Goal: Task Accomplishment & Management: Manage account settings

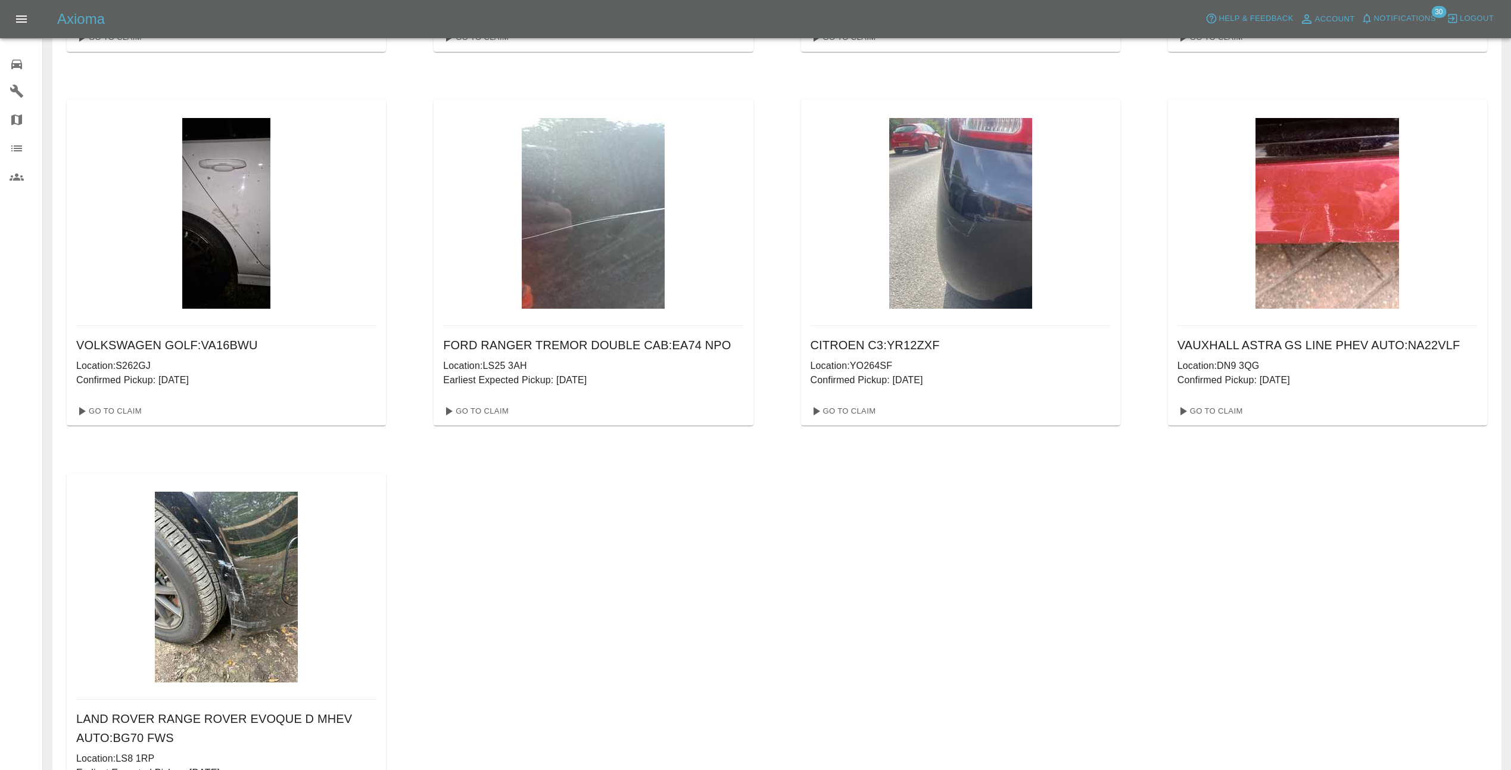
scroll to position [360, 0]
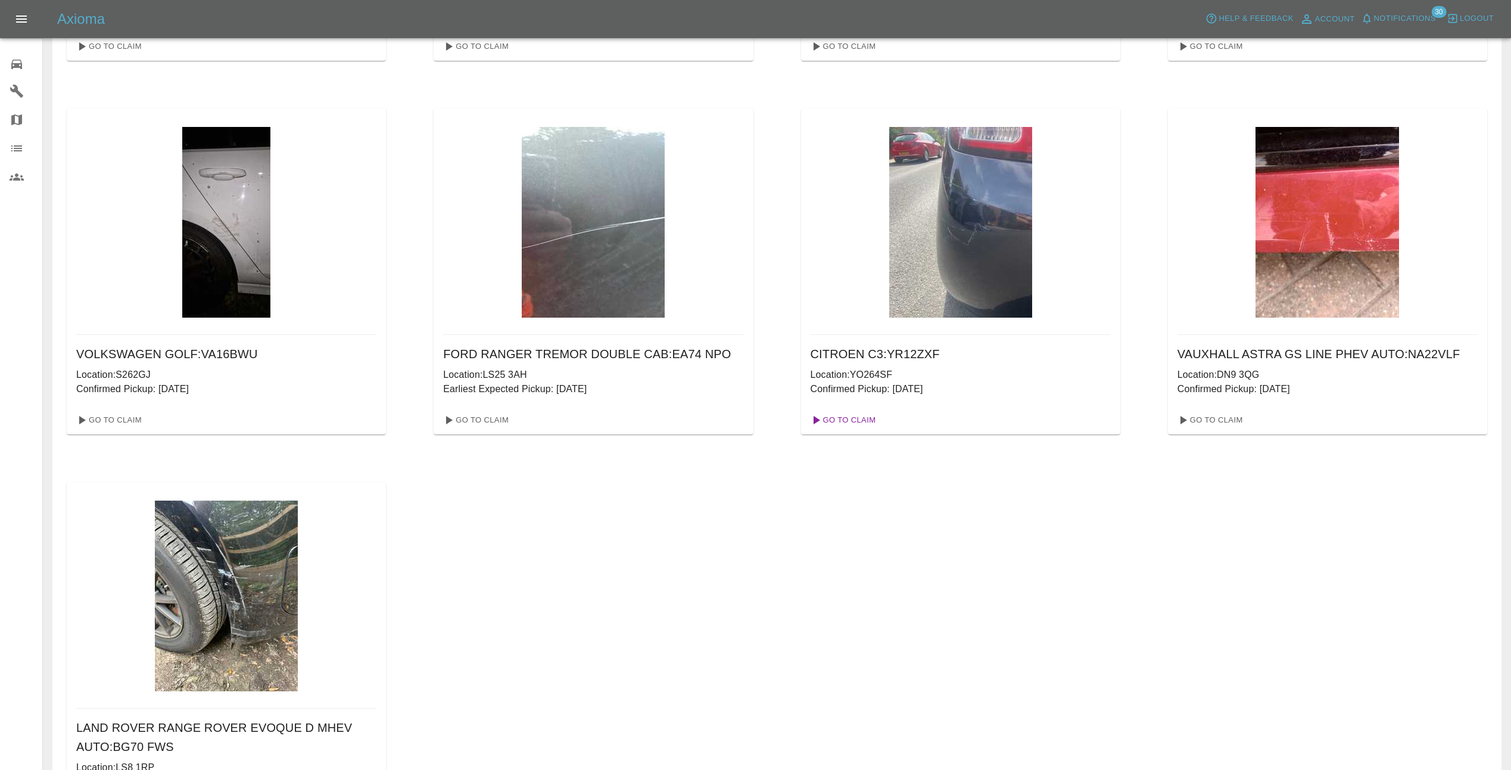
click at [855, 419] on link "Go To Claim" at bounding box center [842, 419] width 73 height 19
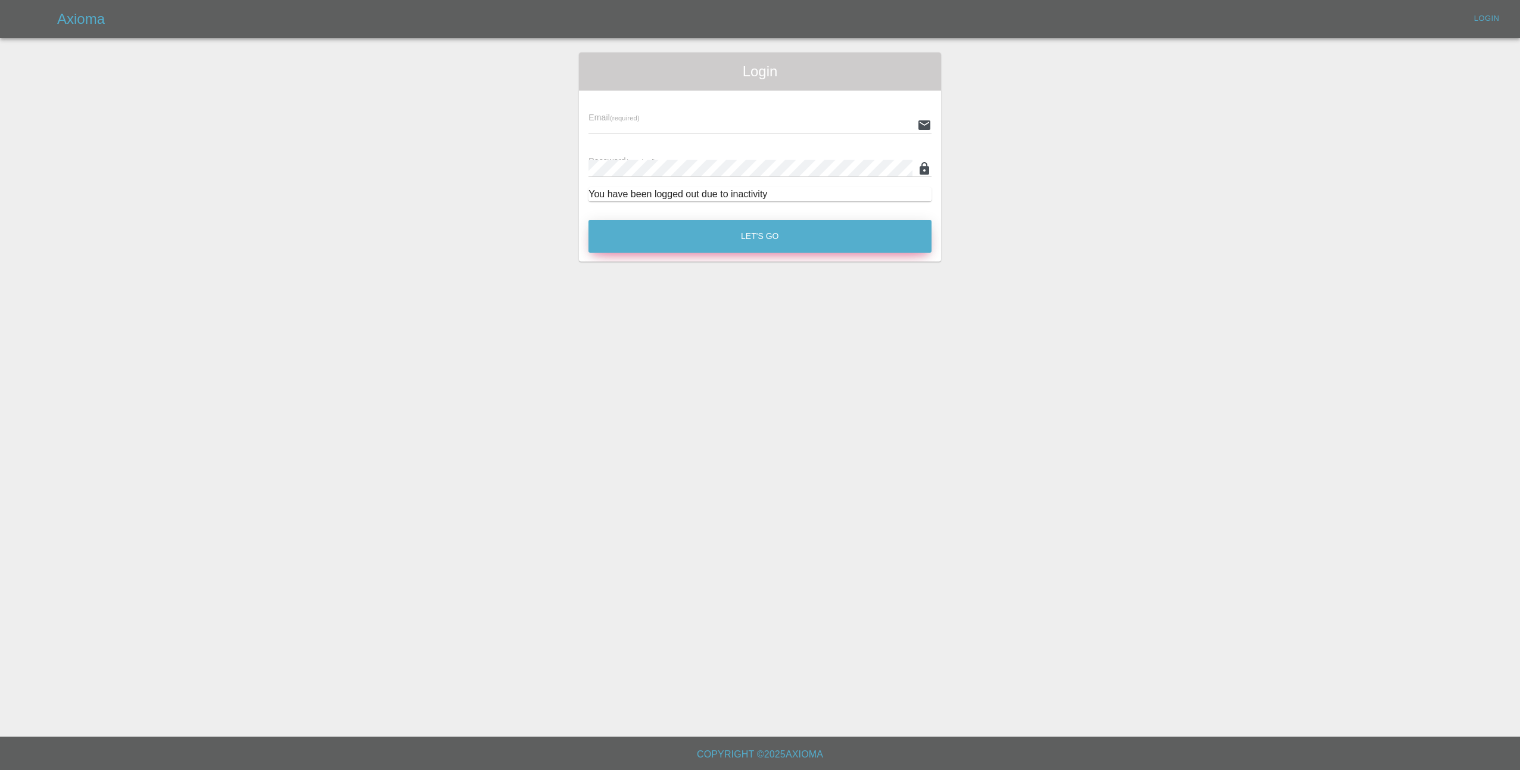
type input "[EMAIL_ADDRESS][DOMAIN_NAME]"
click at [771, 227] on button "Let's Go" at bounding box center [760, 236] width 343 height 33
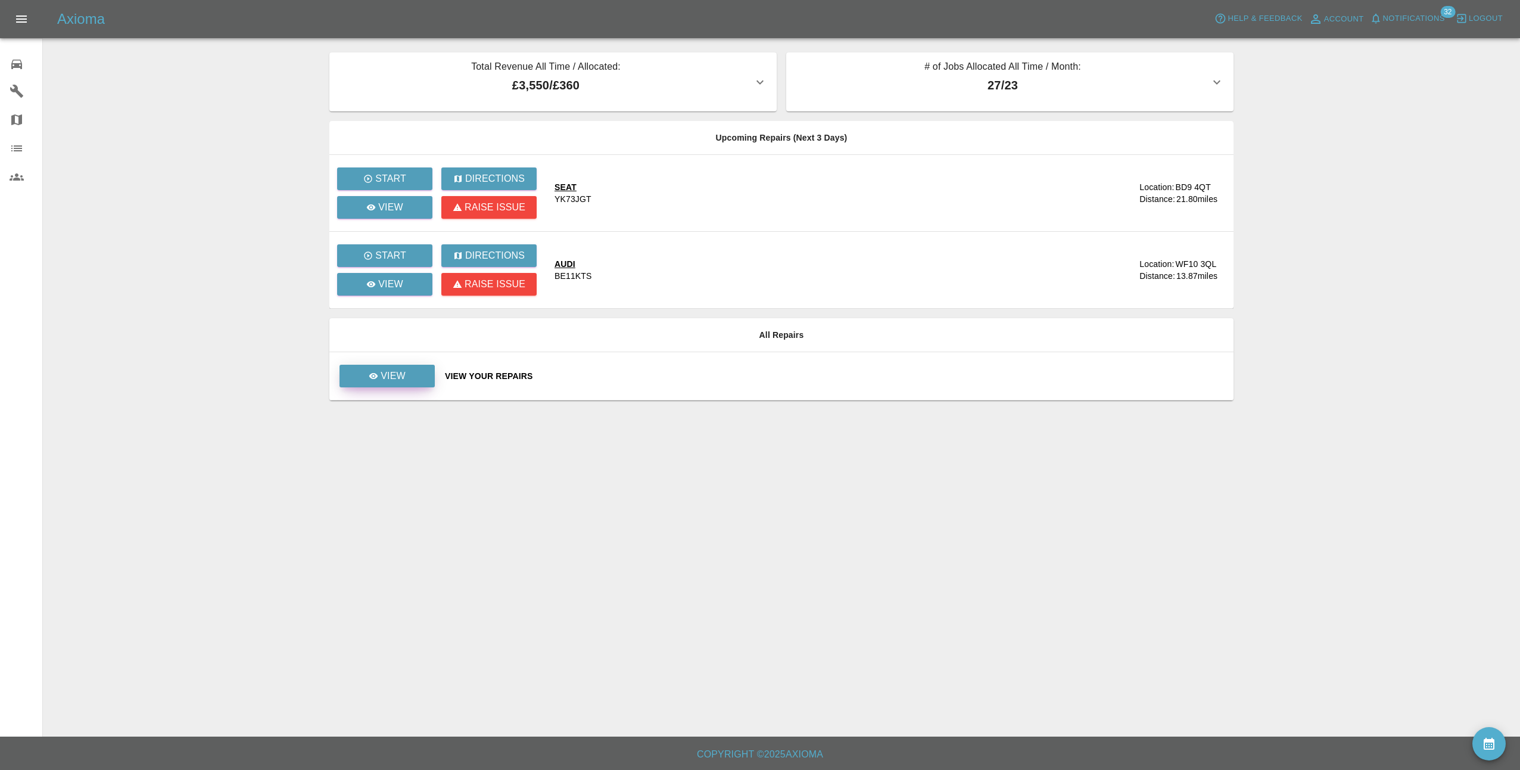
click at [375, 382] on div "View" at bounding box center [387, 376] width 37 height 14
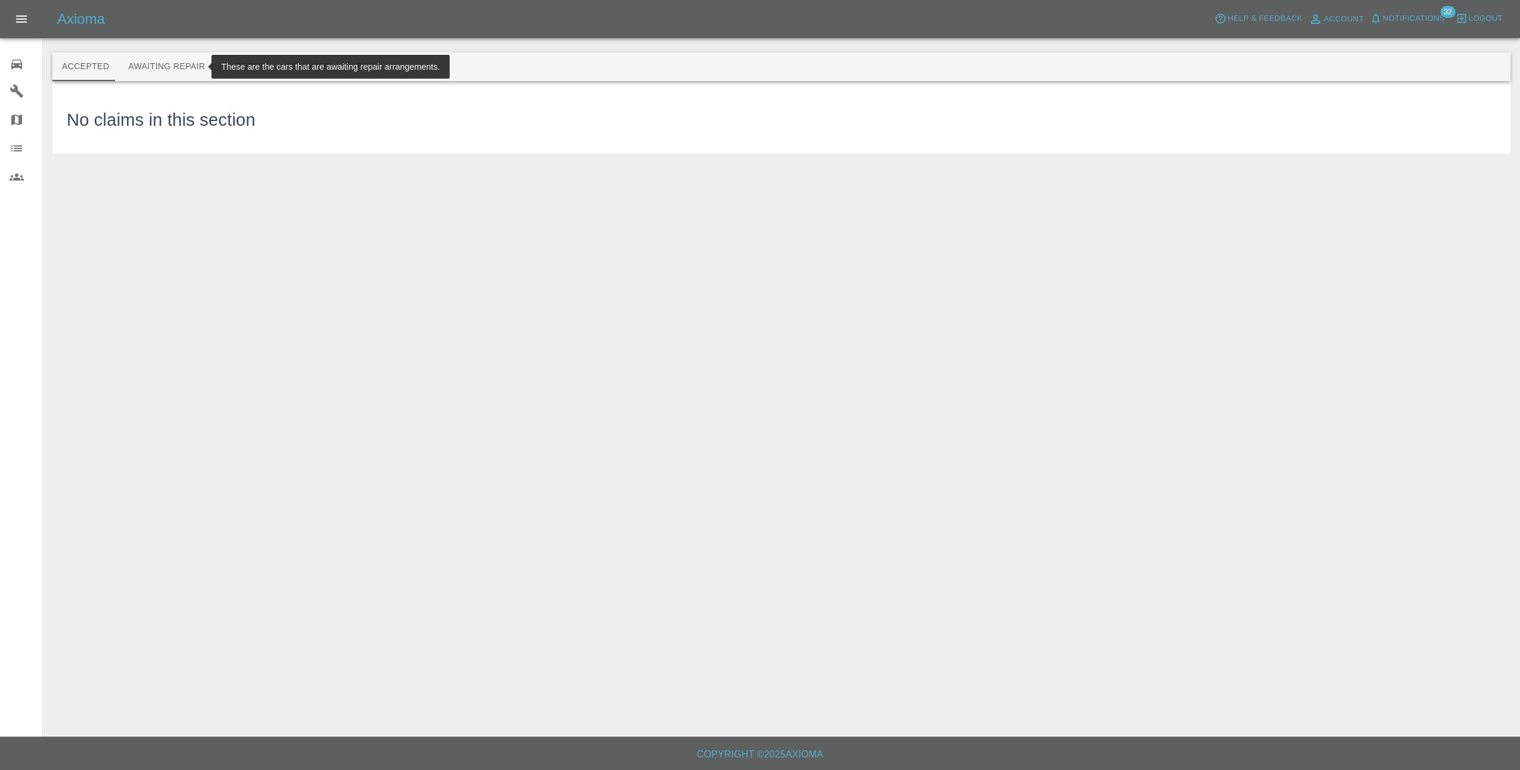
click at [182, 69] on button "Awaiting Repair" at bounding box center [167, 66] width 96 height 29
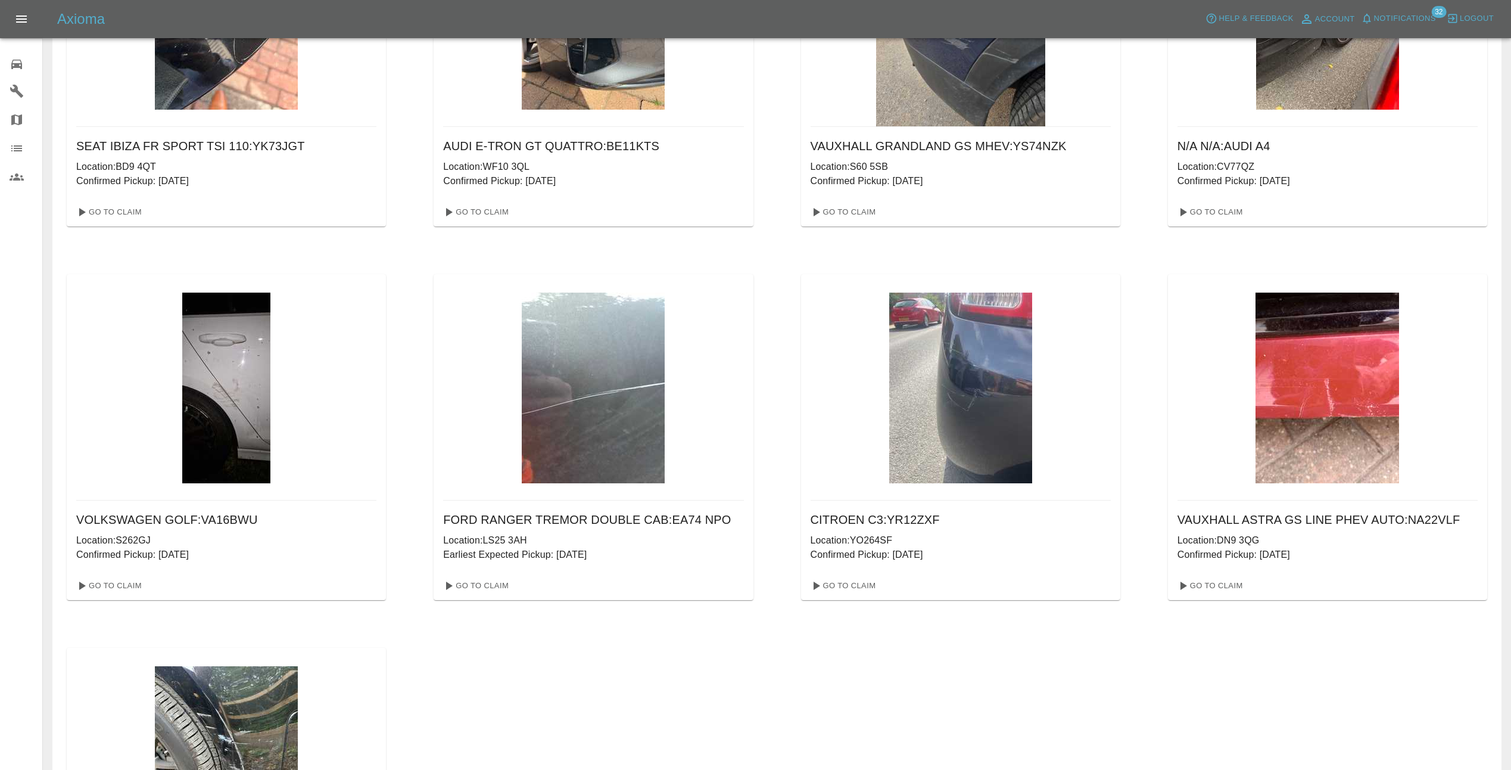
scroll to position [179, 0]
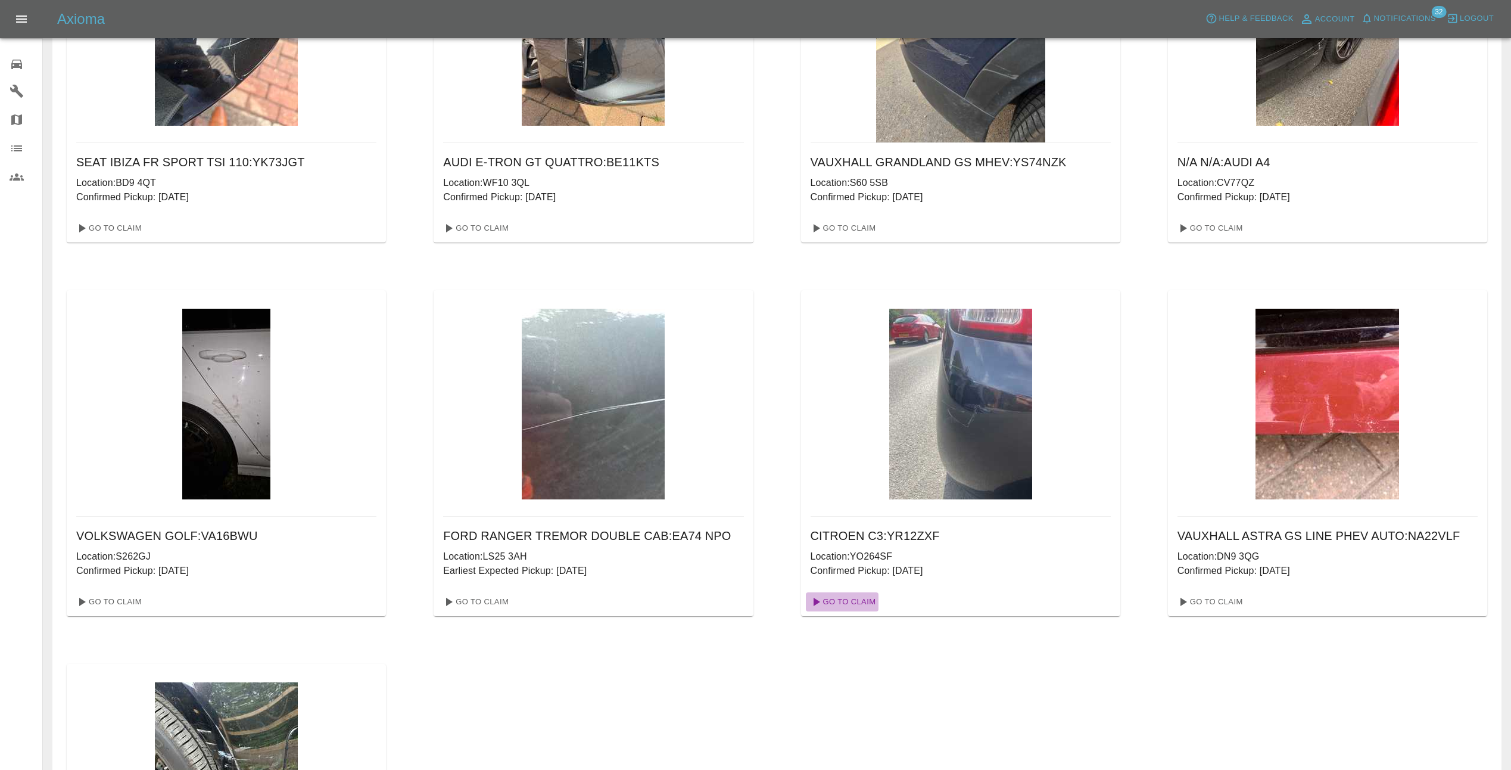
click at [846, 602] on link "Go To Claim" at bounding box center [842, 601] width 73 height 19
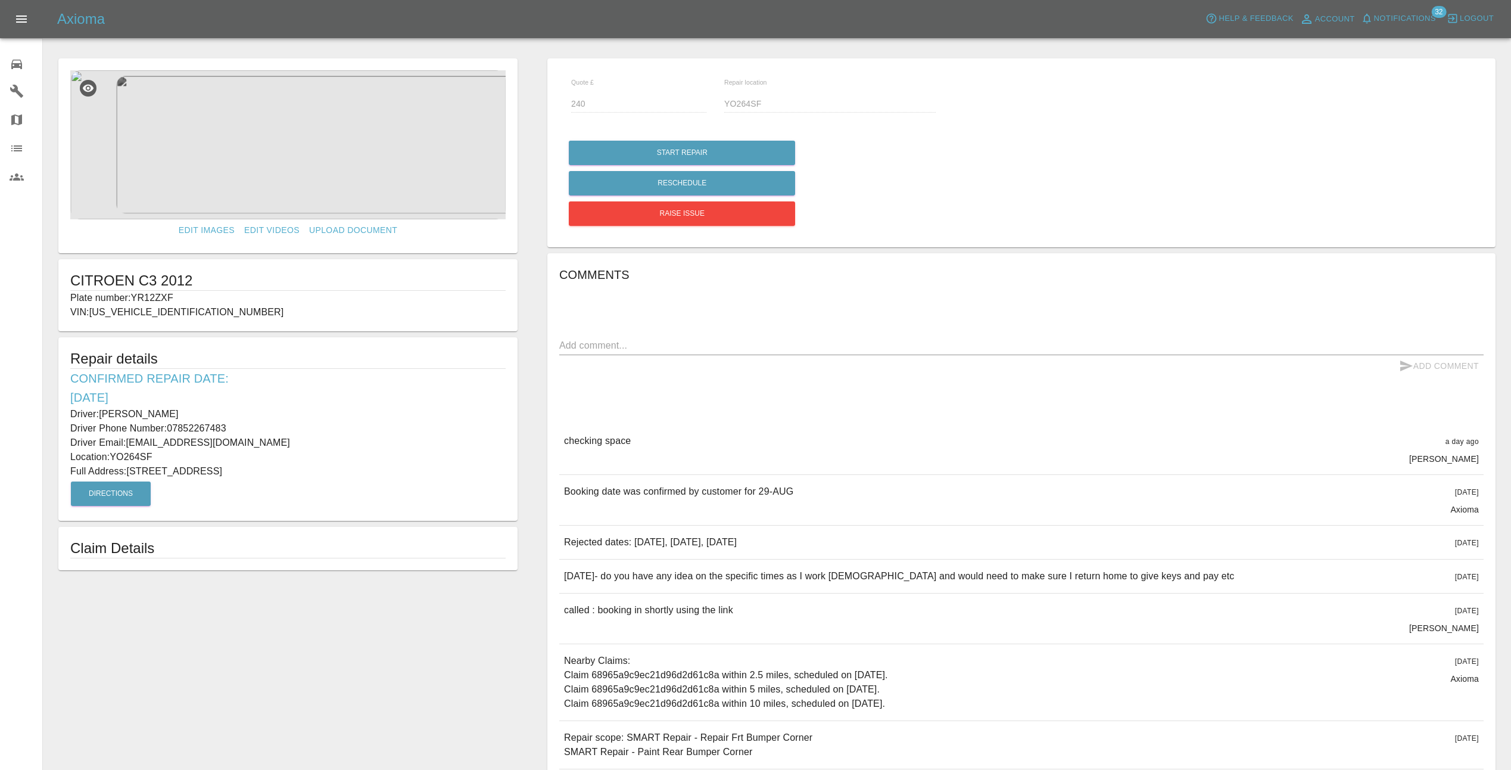
drag, startPoint x: 70, startPoint y: 412, endPoint x: 297, endPoint y: 474, distance: 234.7
click at [297, 474] on div "Repair details Confirmed Repair Date: [DATE] Driver: [PERSON_NAME] Driver Phone…" at bounding box center [287, 428] width 459 height 183
copy div "Driver: [PERSON_NAME] Driver Phone Number: 07852267483 Driver Email: [EMAIL_ADD…"
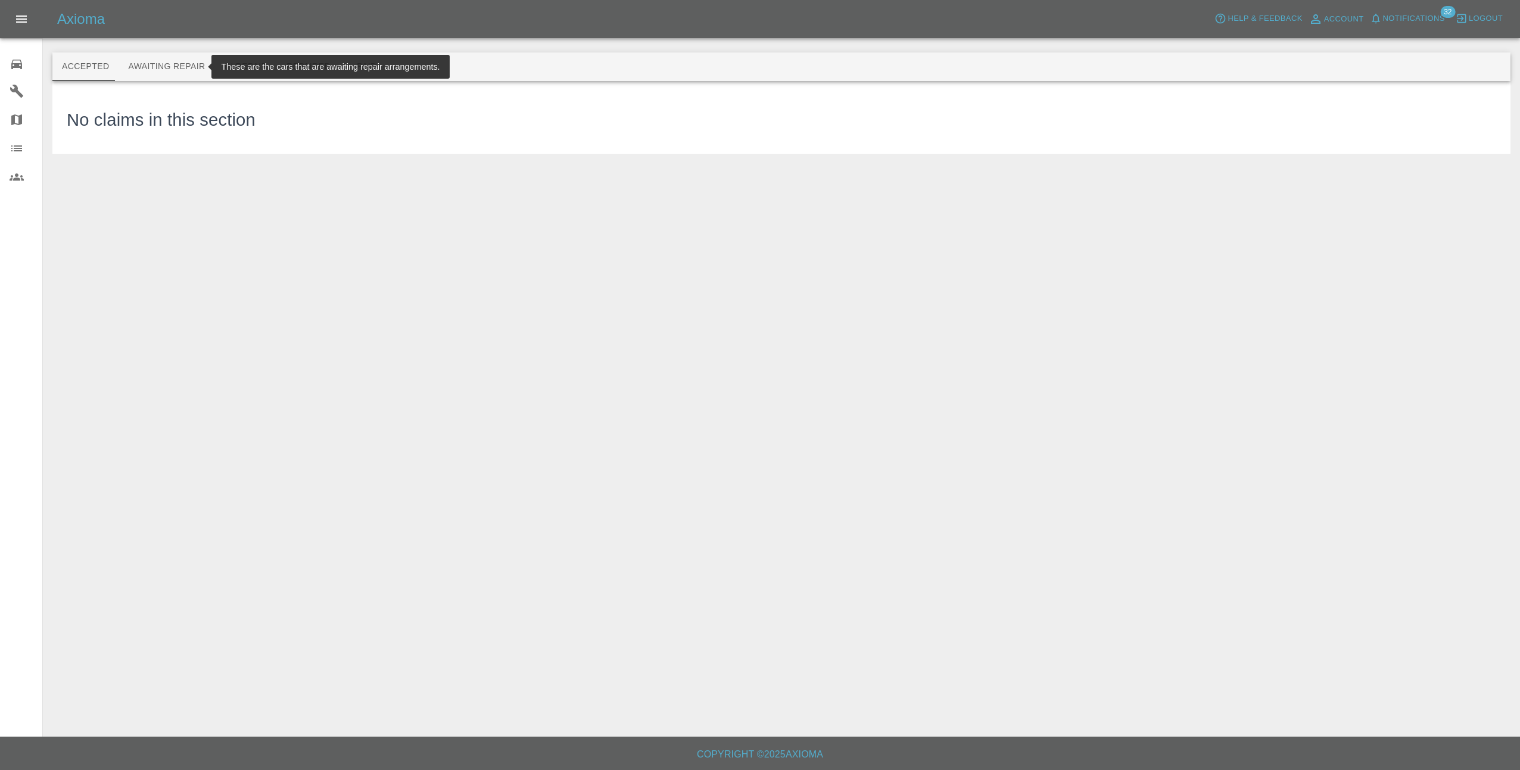
click at [154, 70] on button "Awaiting Repair" at bounding box center [167, 66] width 96 height 29
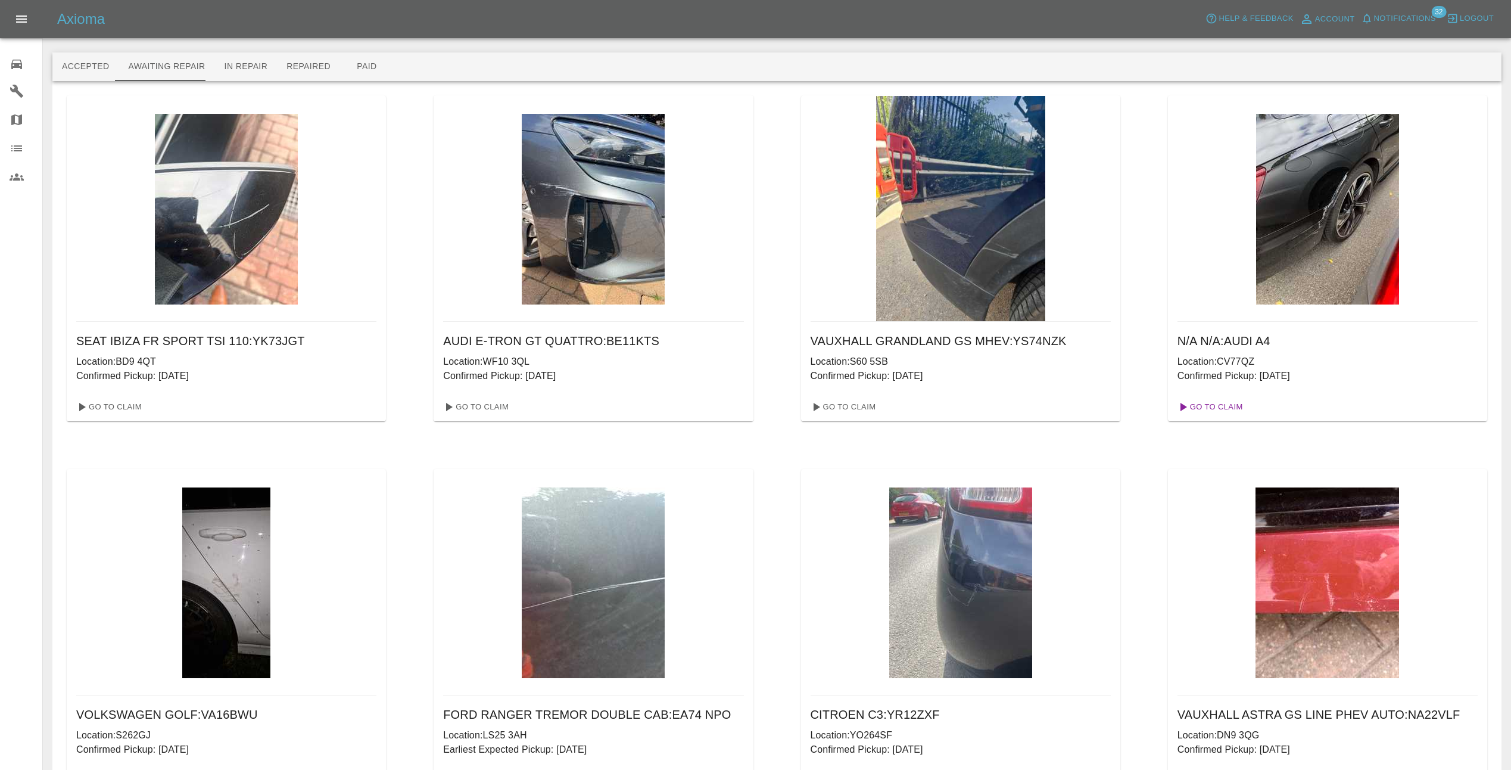
click at [1215, 405] on link "Go To Claim" at bounding box center [1209, 406] width 73 height 19
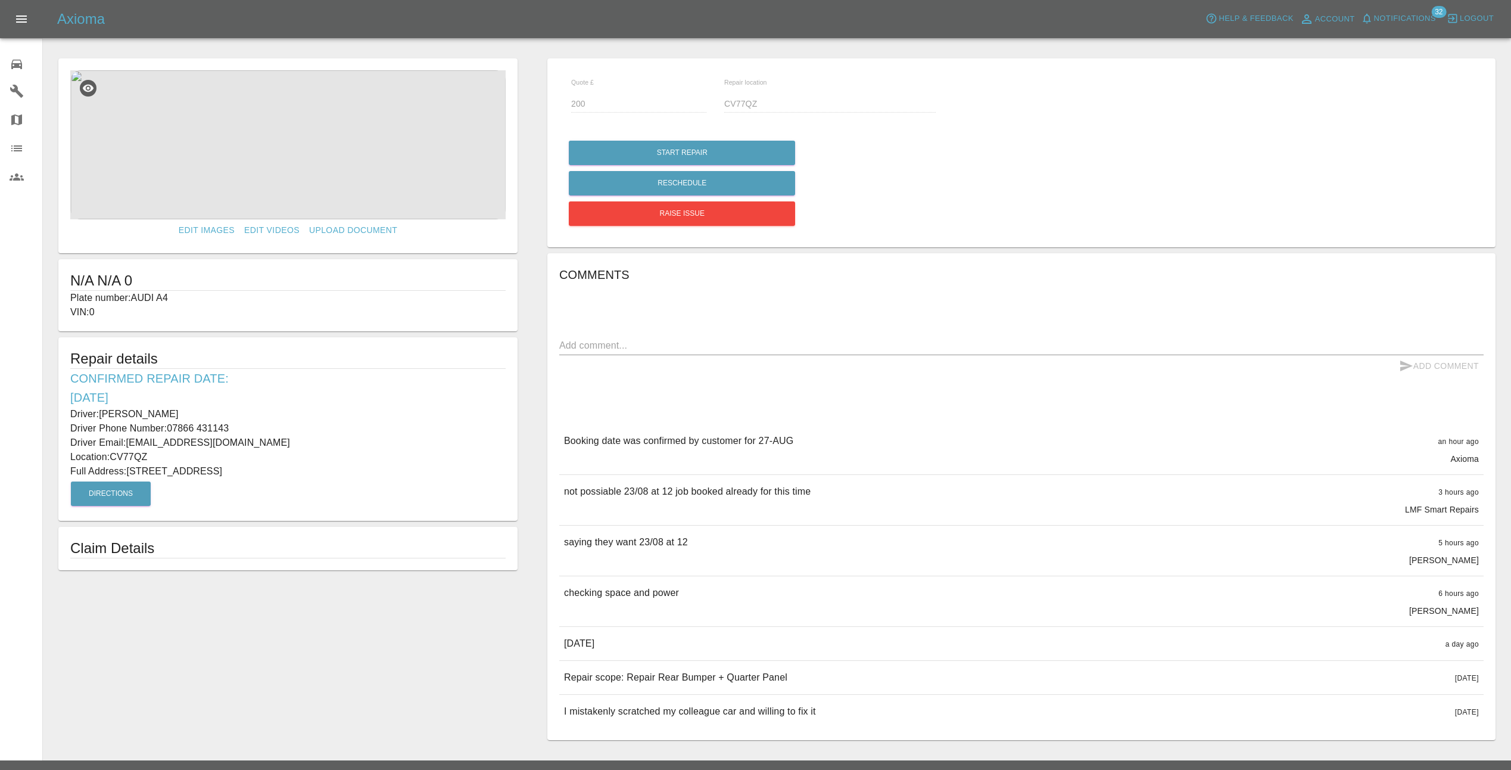
drag, startPoint x: 70, startPoint y: 410, endPoint x: 364, endPoint y: 478, distance: 301.3
click at [364, 478] on div "Repair details Confirmed Repair Date: [DATE] Driver: [PERSON_NAME] Driver Phone…" at bounding box center [287, 428] width 459 height 183
click at [376, 503] on div "Repair details Confirmed Repair Date: [DATE] Driver: [PERSON_NAME] Driver Phone…" at bounding box center [287, 428] width 459 height 183
click at [693, 338] on textarea at bounding box center [1021, 345] width 925 height 14
click at [1421, 16] on span "Notifications" at bounding box center [1405, 19] width 62 height 14
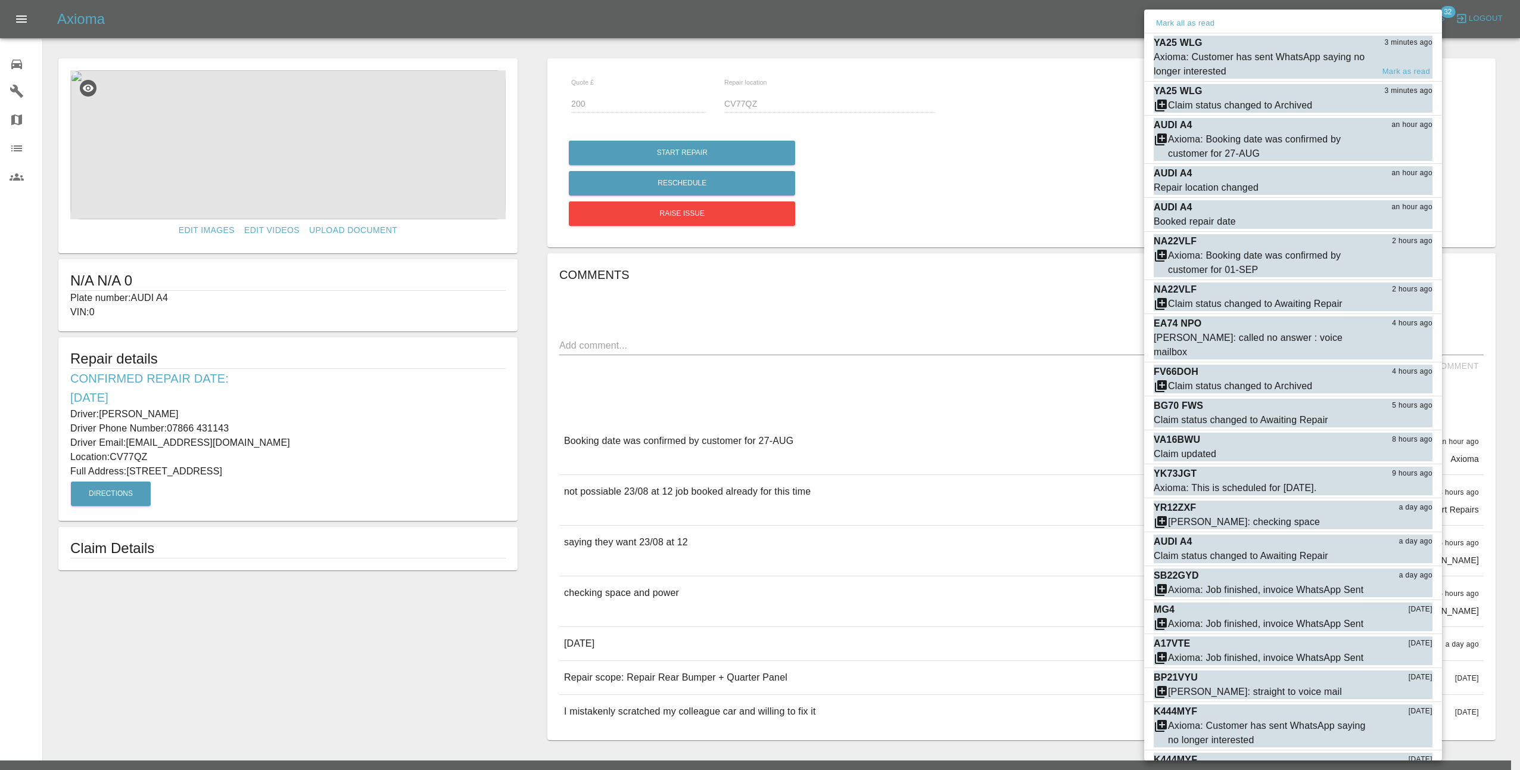
click at [1349, 64] on div "Axioma: Customer has sent WhatsApp saying no longer interested" at bounding box center [1263, 64] width 219 height 29
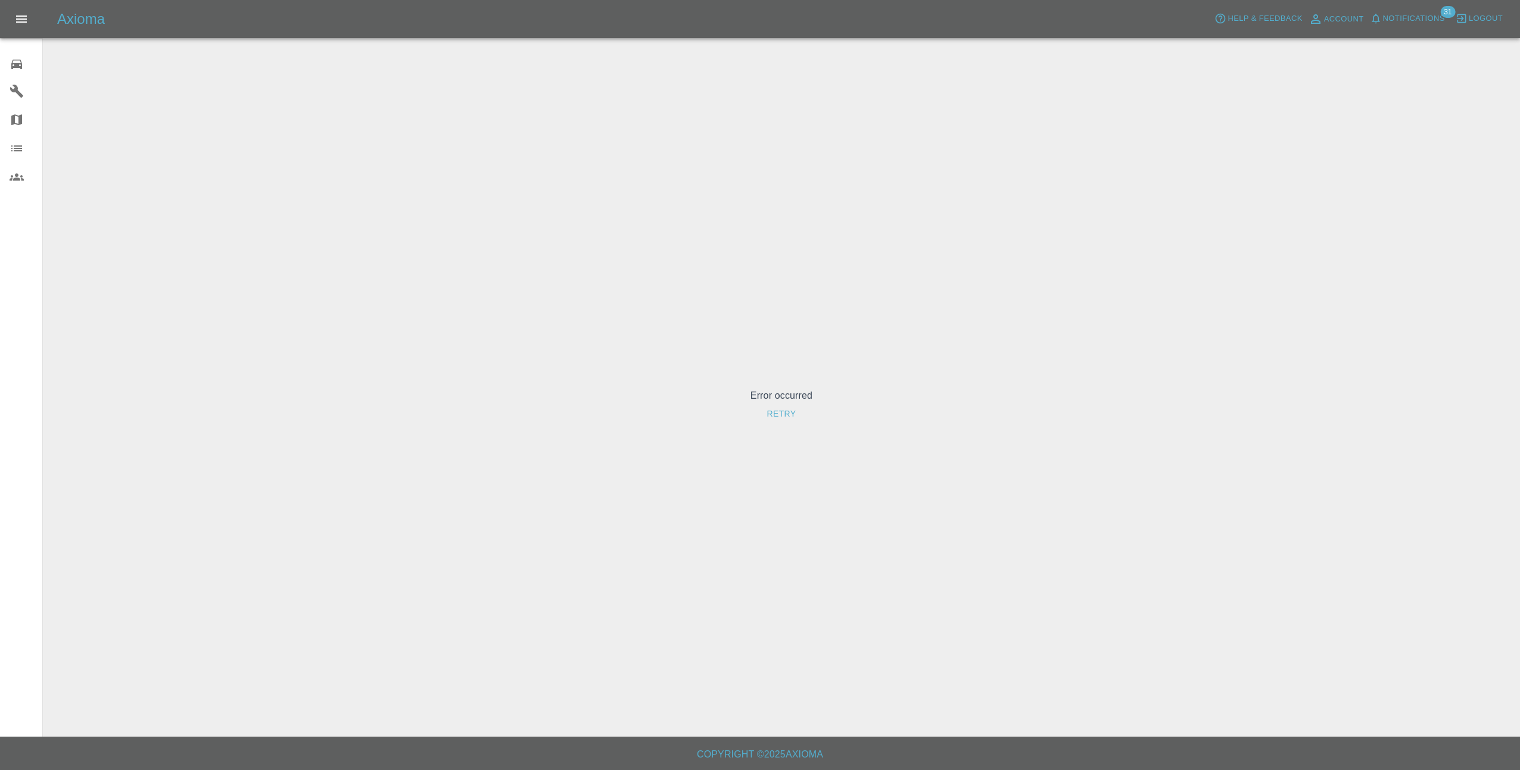
click at [774, 413] on button "Retry" at bounding box center [781, 414] width 39 height 22
click at [1407, 13] on span "Notifications" at bounding box center [1414, 19] width 62 height 14
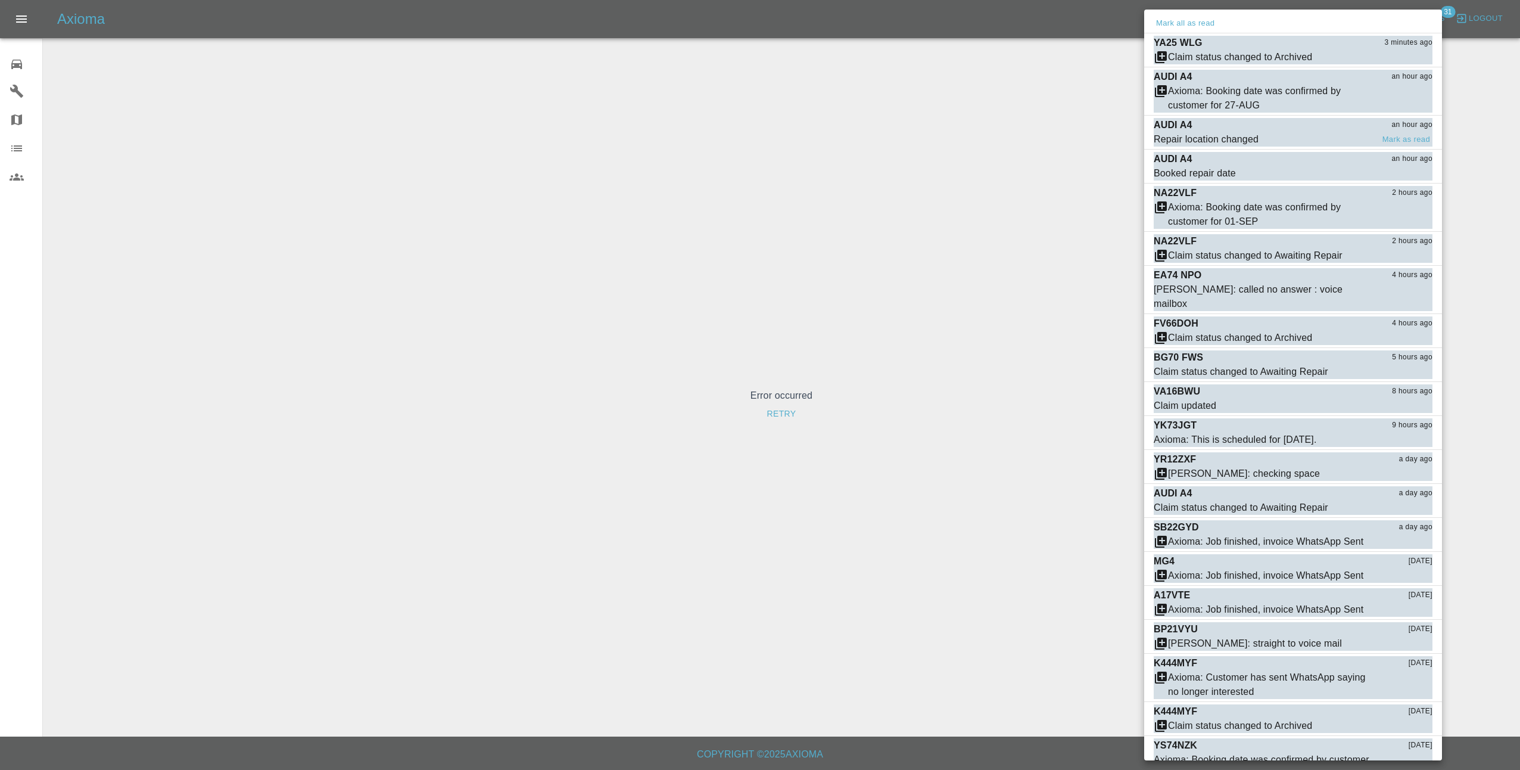
click at [1325, 140] on span "Repair location changed" at bounding box center [1263, 139] width 219 height 14
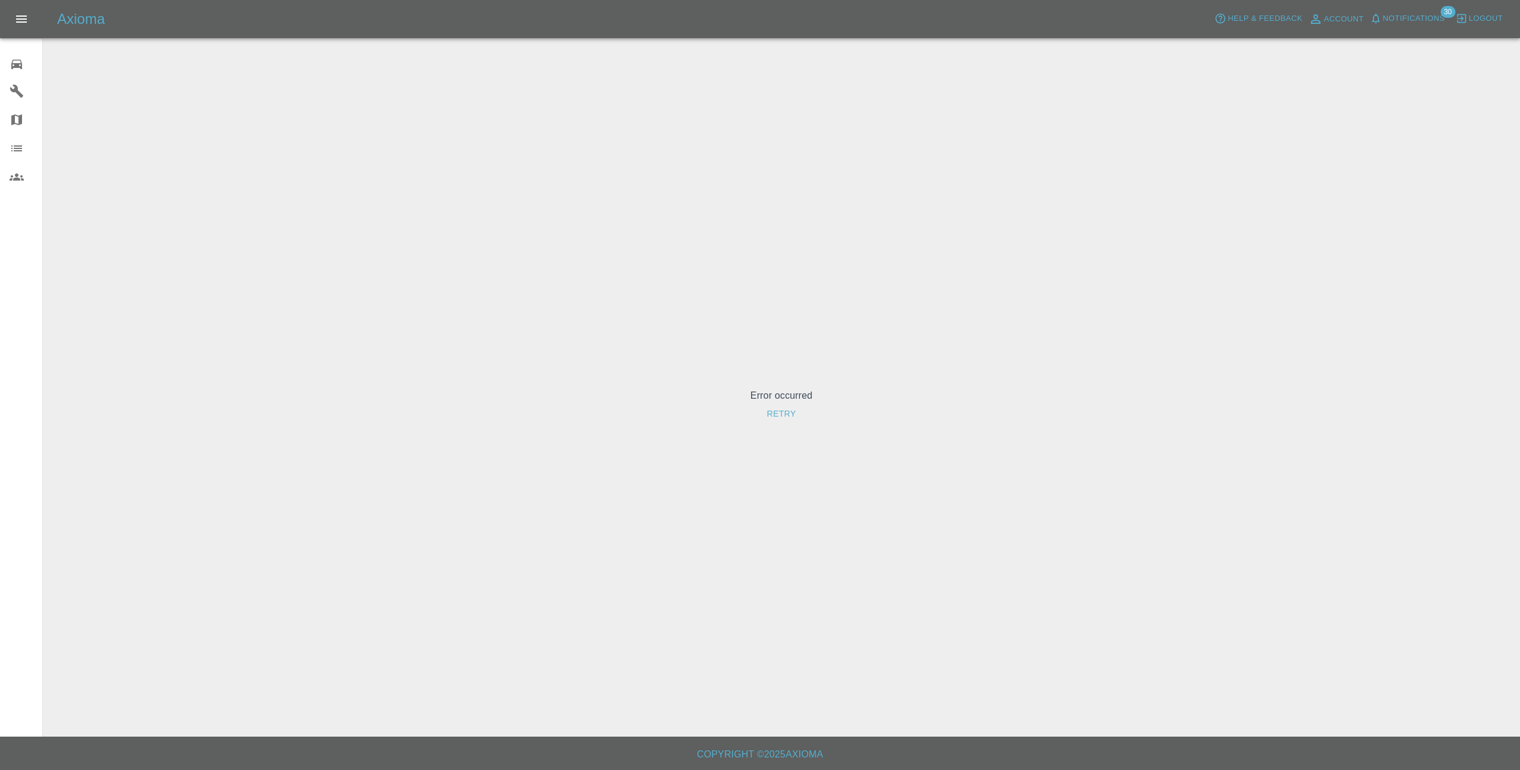
click at [1434, 20] on span "Notifications" at bounding box center [1414, 19] width 62 height 14
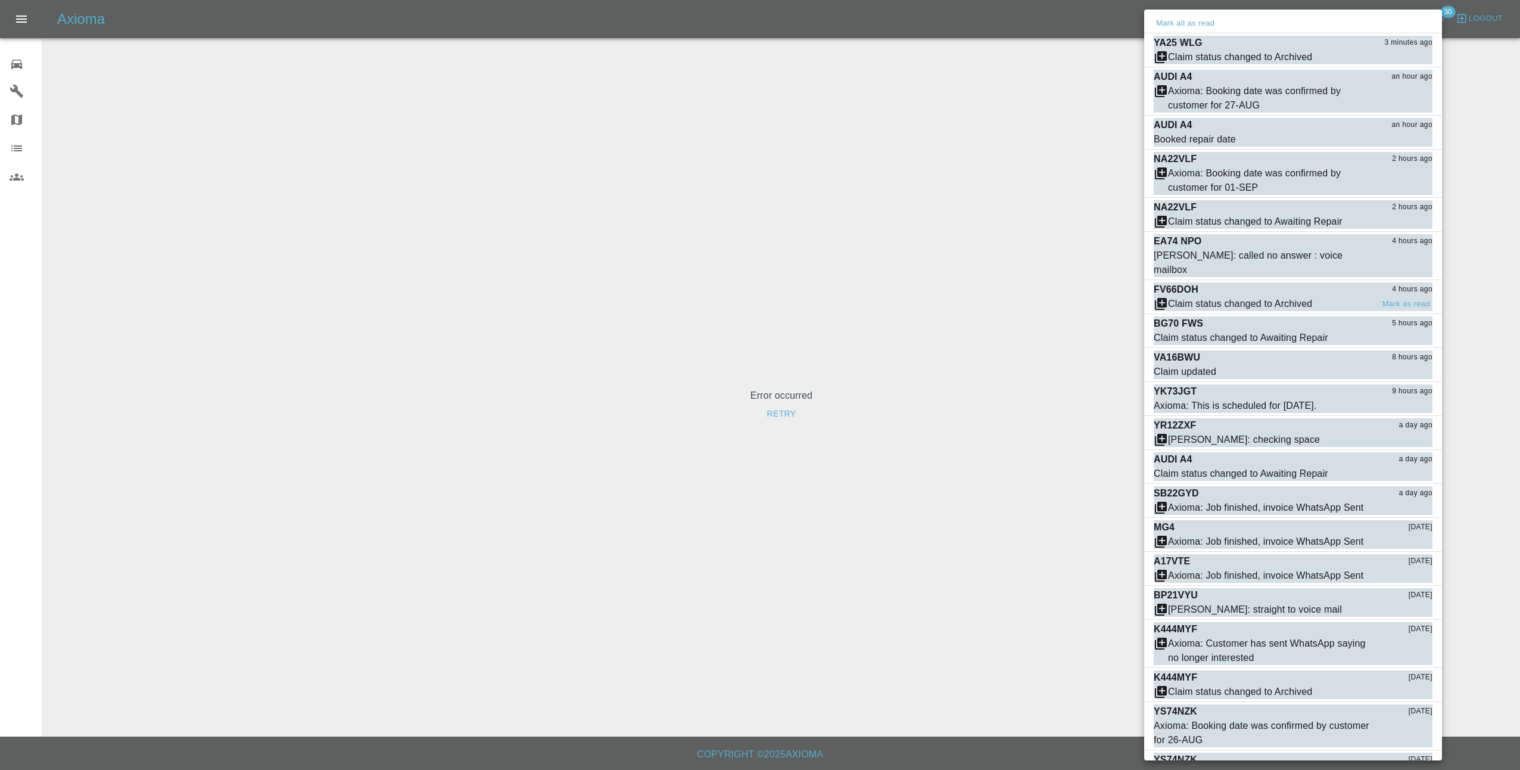
click at [1326, 282] on div "FV66DOH 4 hours ago" at bounding box center [1293, 289] width 279 height 14
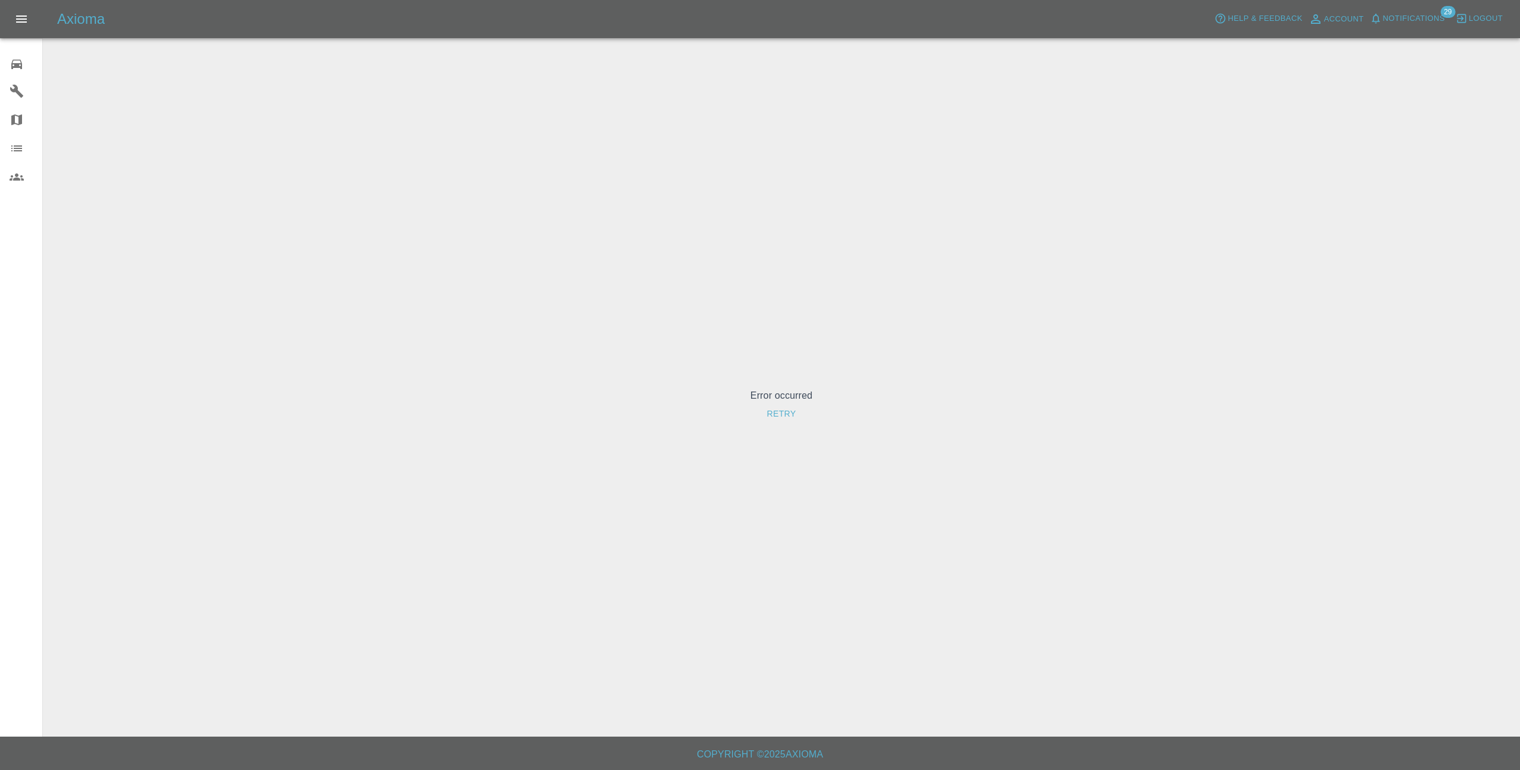
click at [26, 21] on icon "Open drawer" at bounding box center [21, 19] width 14 height 14
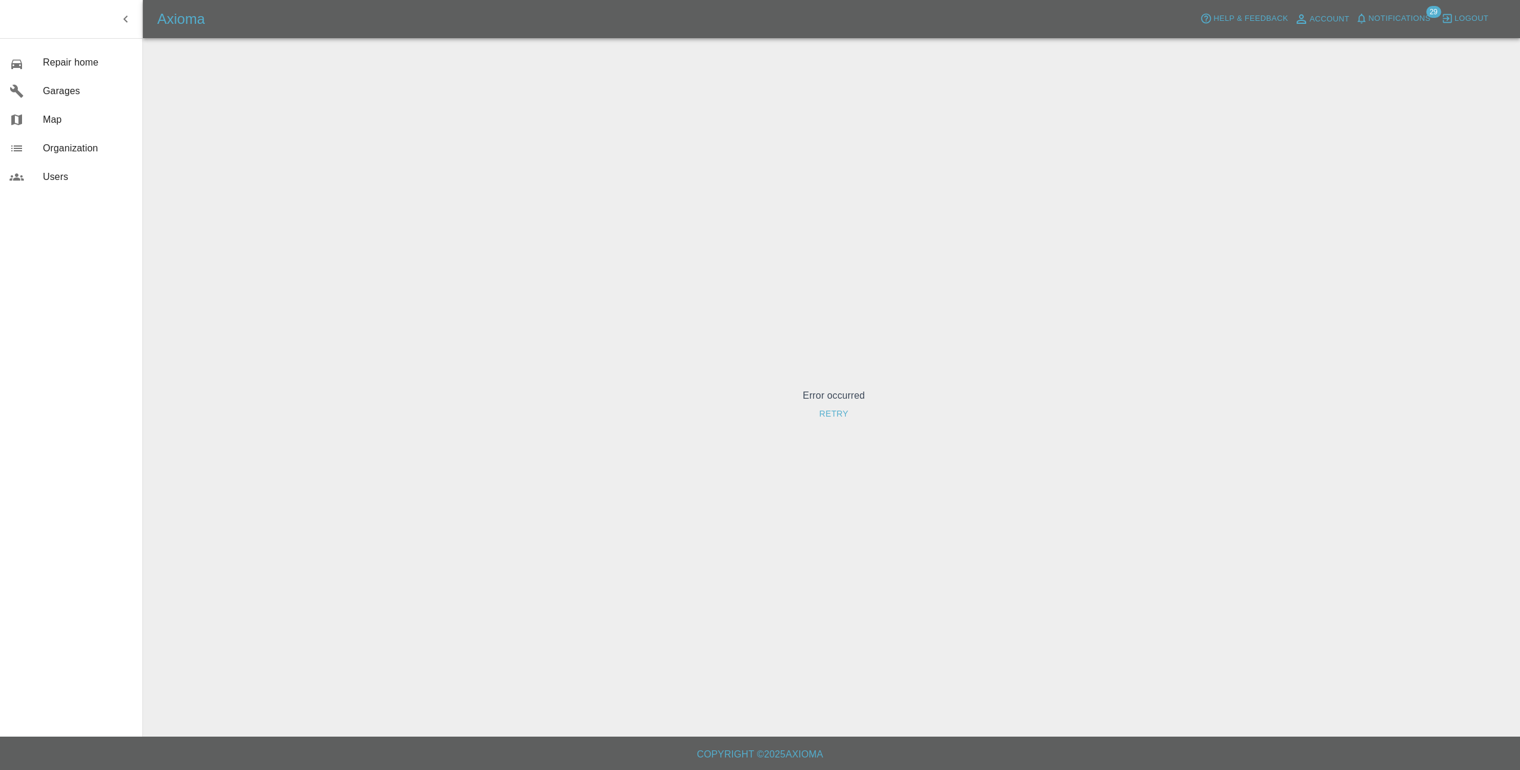
click at [197, 80] on div "Error occurred Retry" at bounding box center [833, 406] width 1353 height 708
click at [125, 15] on icon "button" at bounding box center [126, 19] width 14 height 14
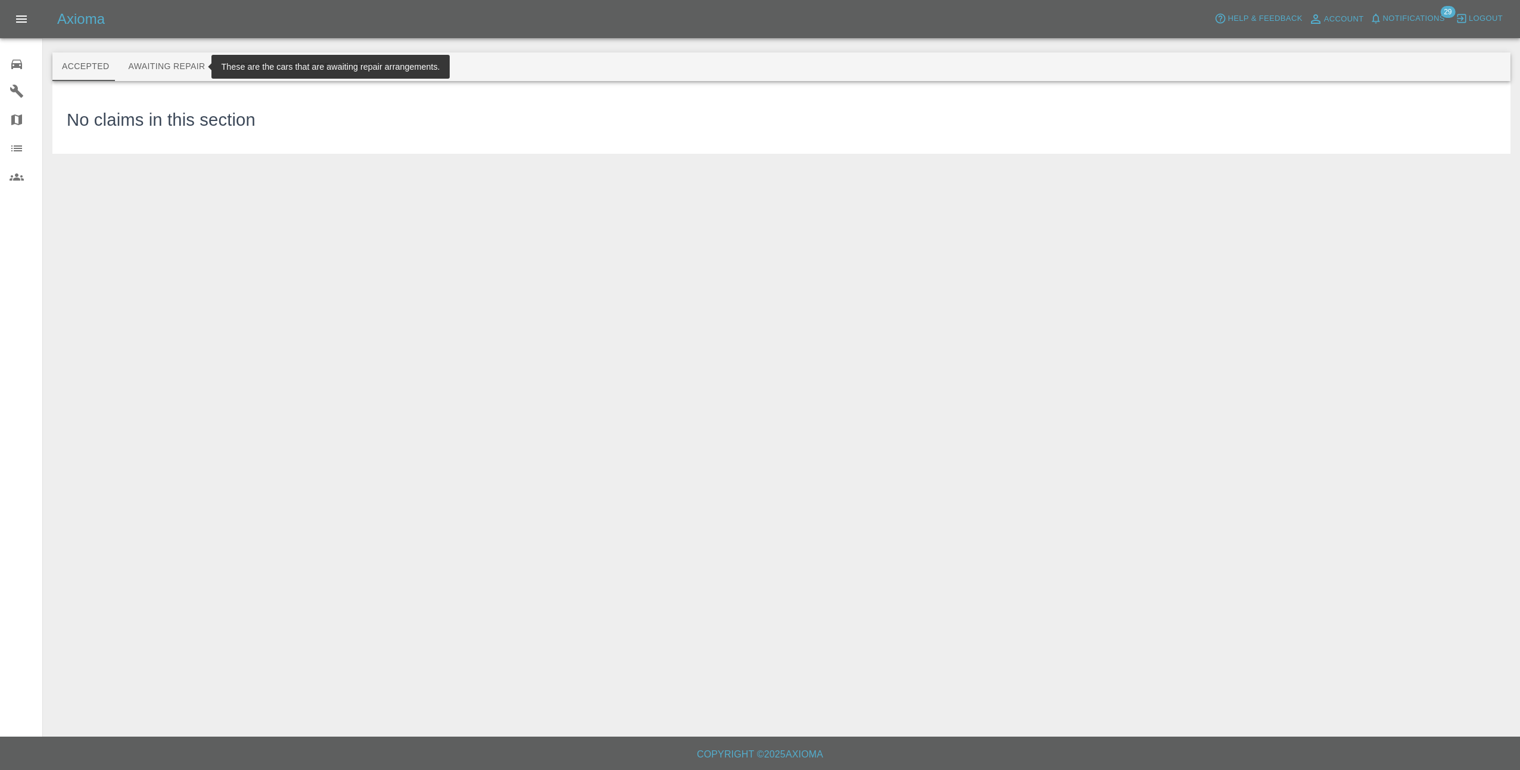
click at [175, 61] on button "Awaiting Repair" at bounding box center [167, 66] width 96 height 29
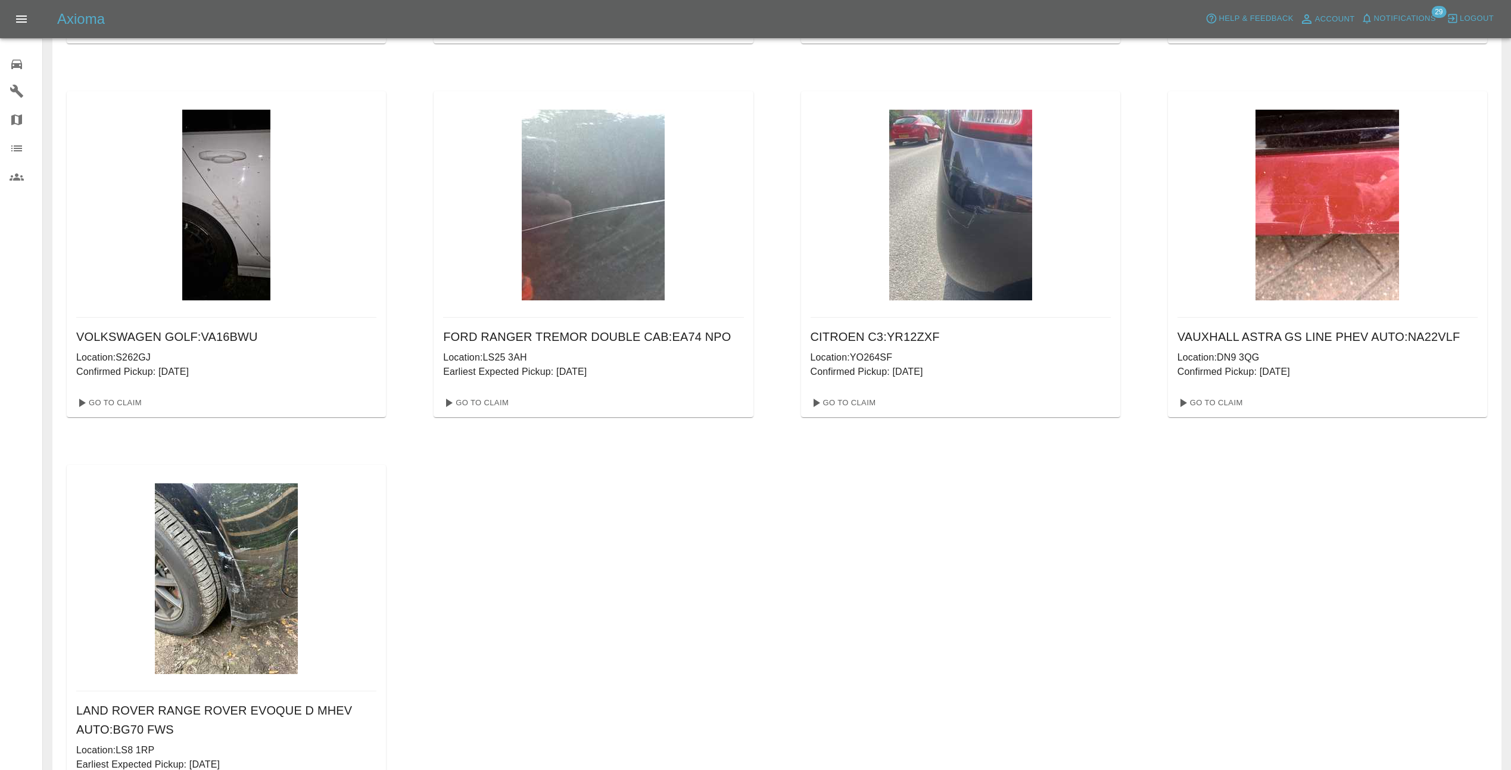
scroll to position [360, 0]
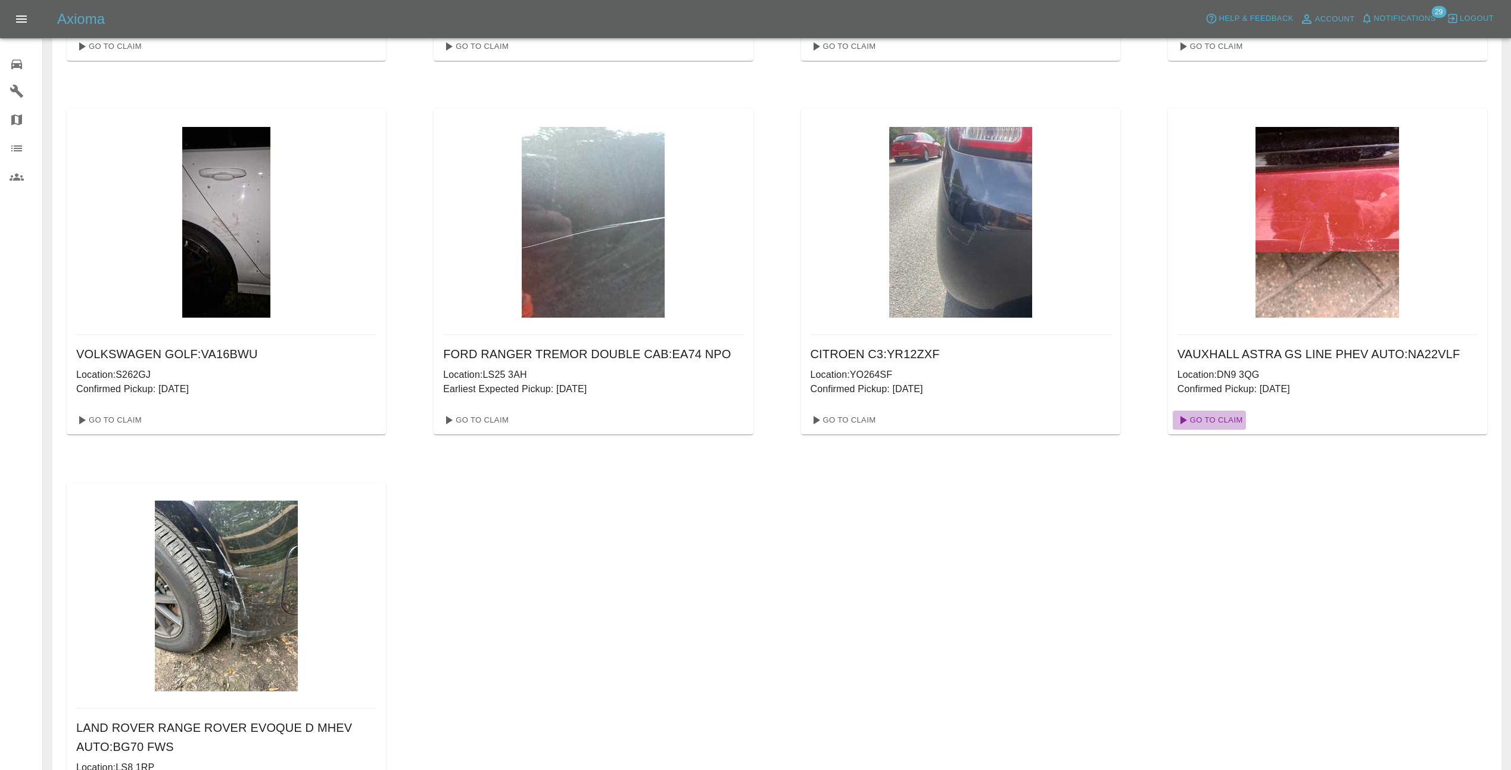
click at [1210, 413] on link "Go To Claim" at bounding box center [1209, 419] width 73 height 19
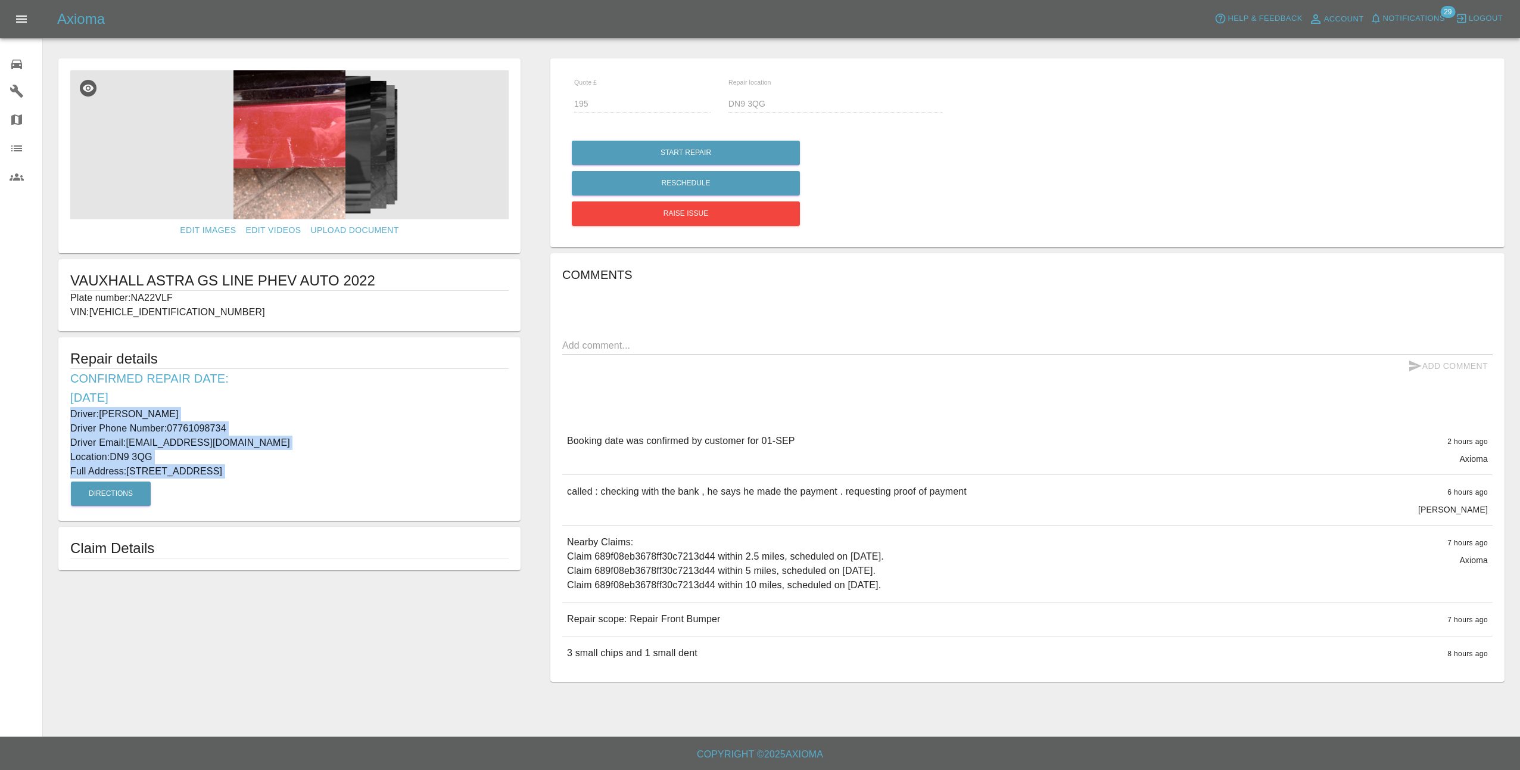
drag, startPoint x: 68, startPoint y: 412, endPoint x: 359, endPoint y: 490, distance: 300.8
click at [359, 490] on div "Repair details Confirmed Repair Date: [DATE] Driver: [PERSON_NAME] Driver Phone…" at bounding box center [289, 428] width 462 height 183
copy div "Driver: [PERSON_NAME] Driver Phone Number: 07761098734 Driver Email: [EMAIL_ADD…"
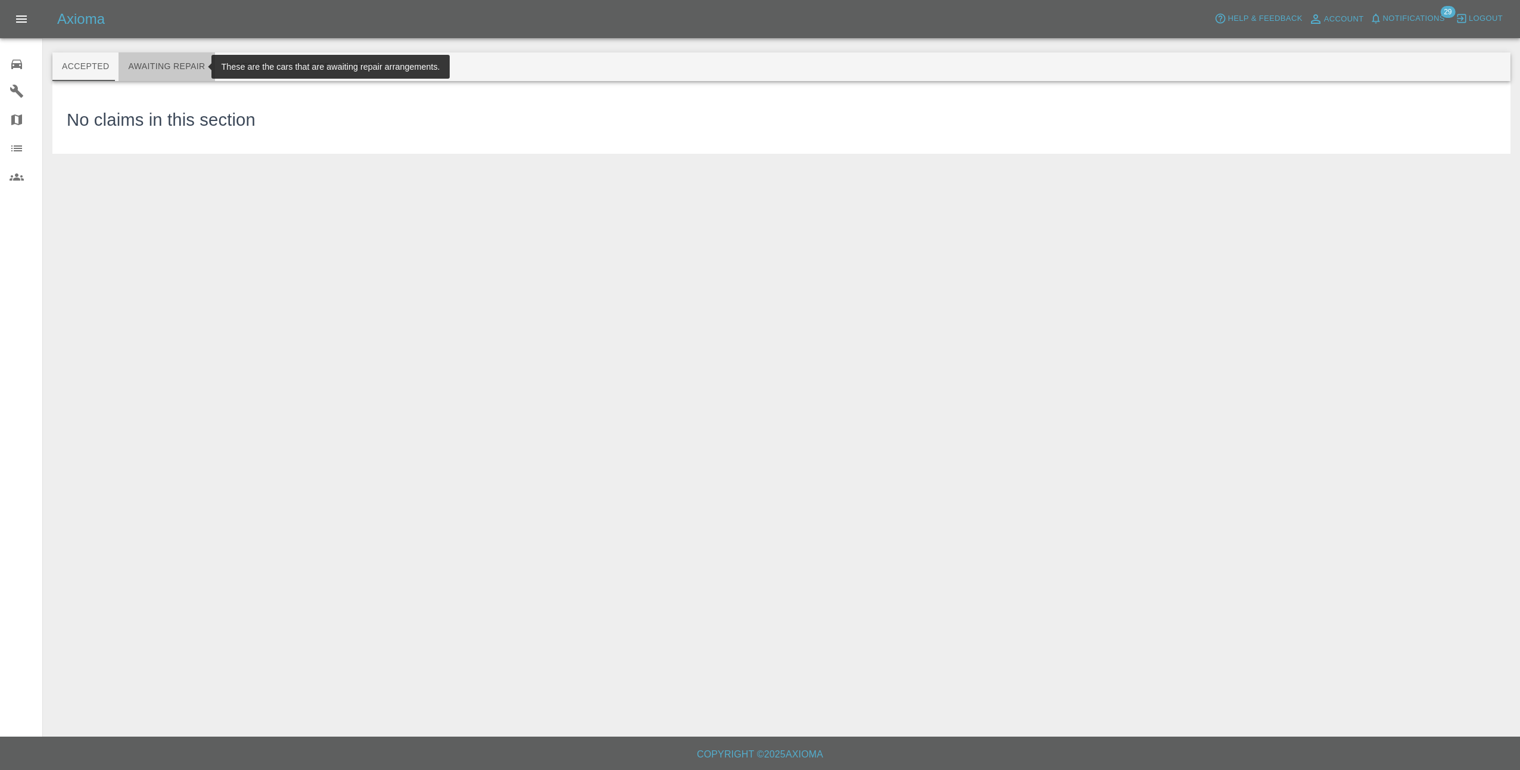
click at [164, 68] on button "Awaiting Repair" at bounding box center [167, 66] width 96 height 29
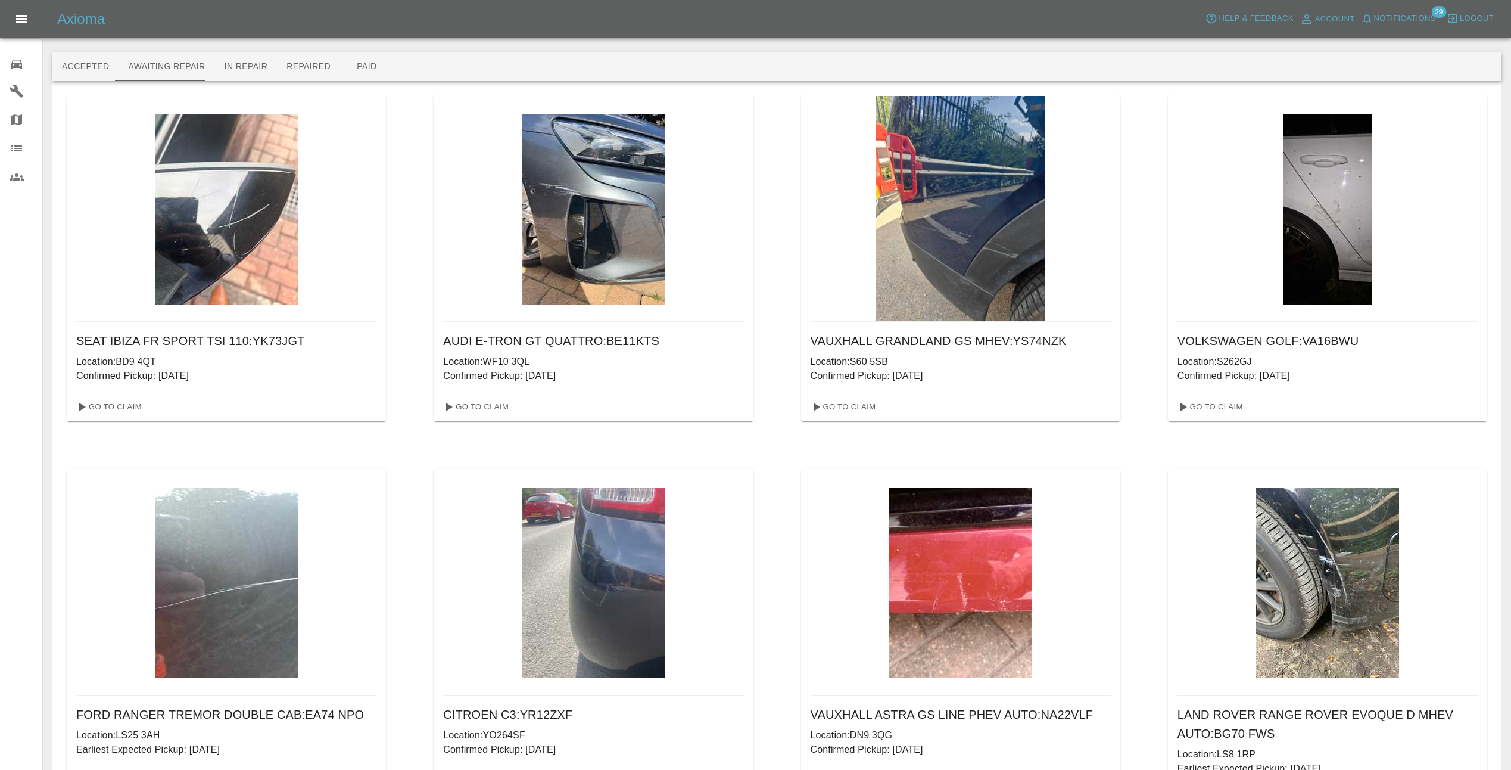
click at [1418, 11] on button "Notifications" at bounding box center [1398, 19] width 81 height 18
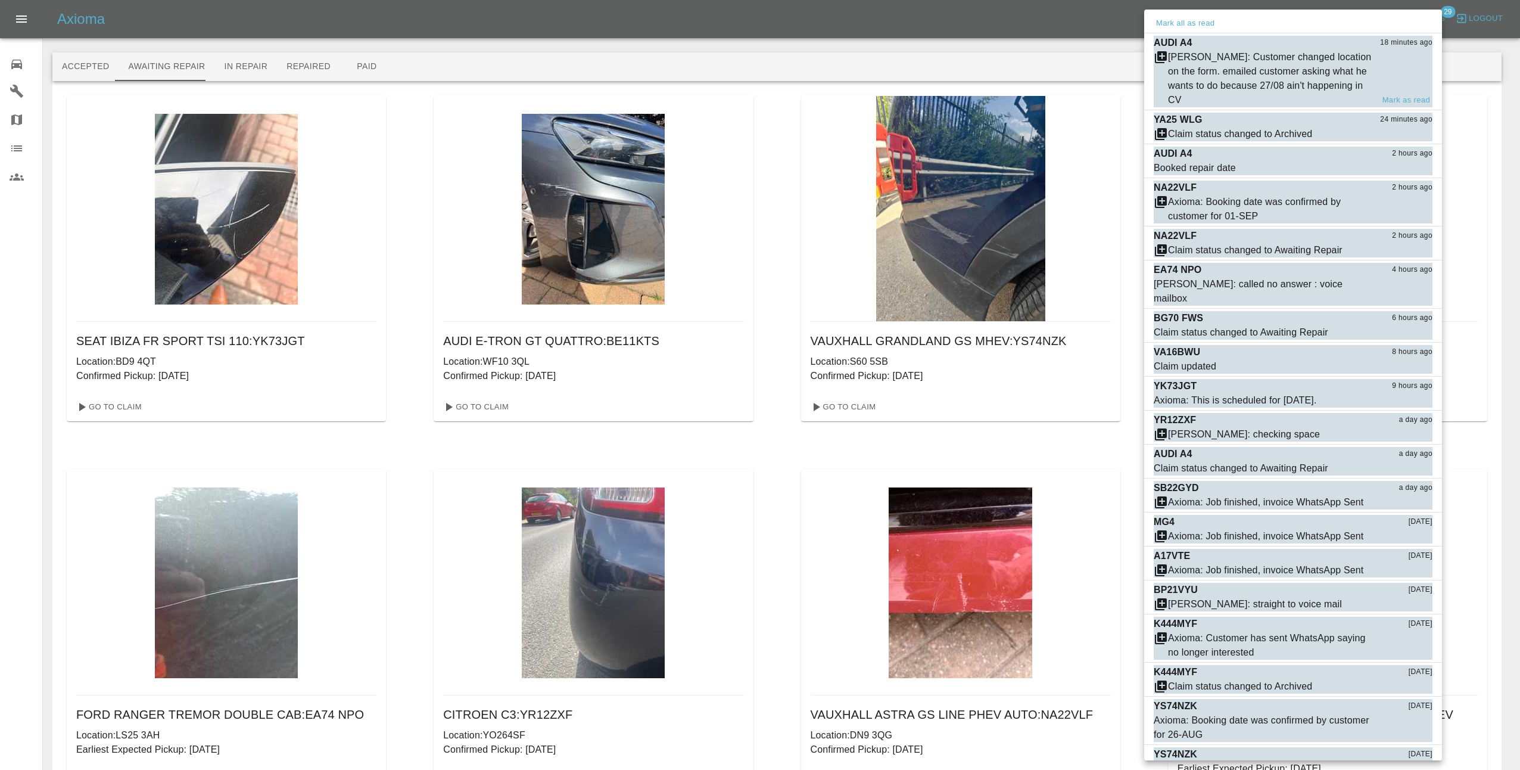
click at [1384, 70] on div "[PERSON_NAME]: Customer changed location on the form. emailed customer asking w…" at bounding box center [1293, 78] width 279 height 57
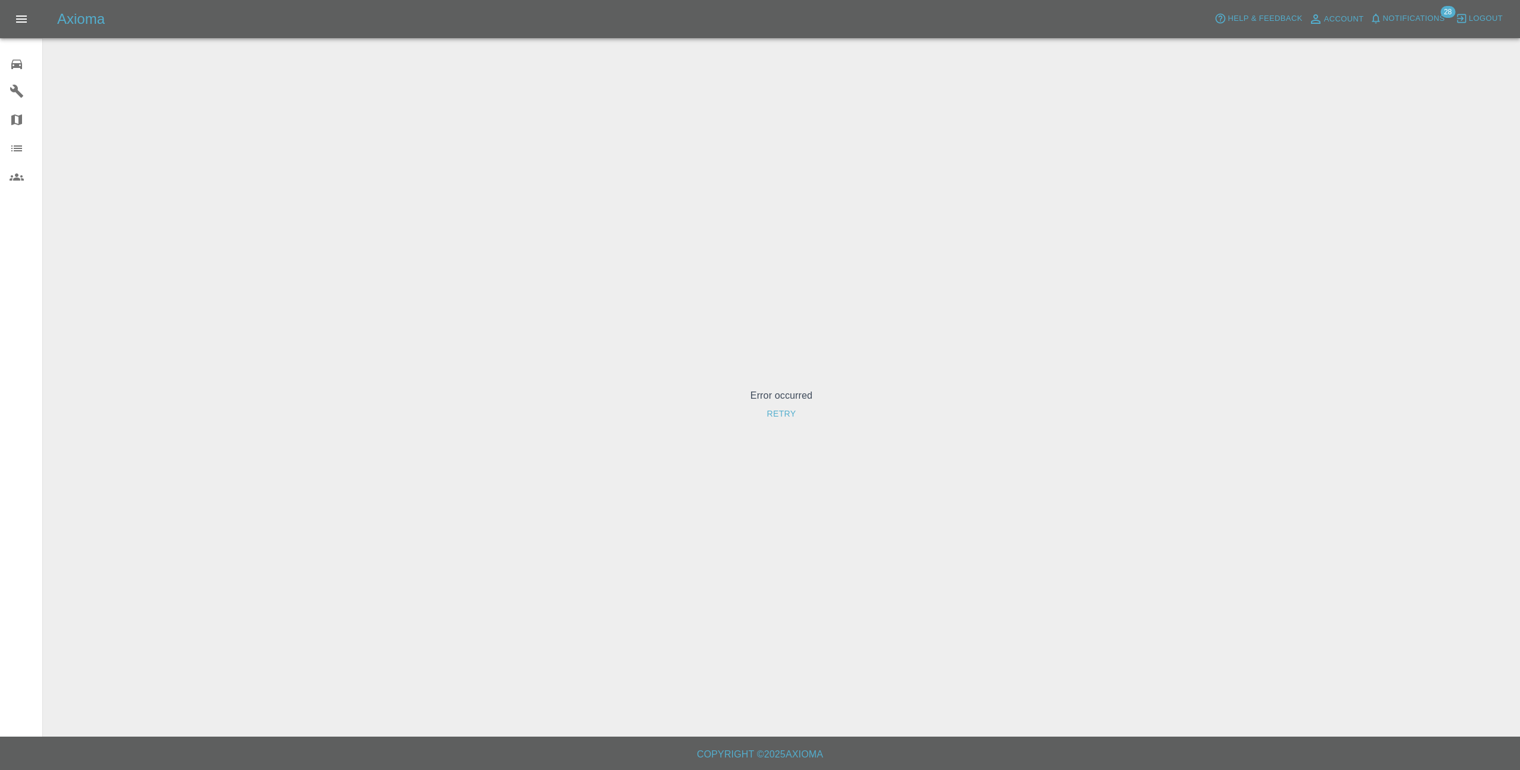
click at [770, 409] on button "Retry" at bounding box center [781, 414] width 39 height 22
click at [1420, 17] on span "Notifications" at bounding box center [1414, 19] width 62 height 14
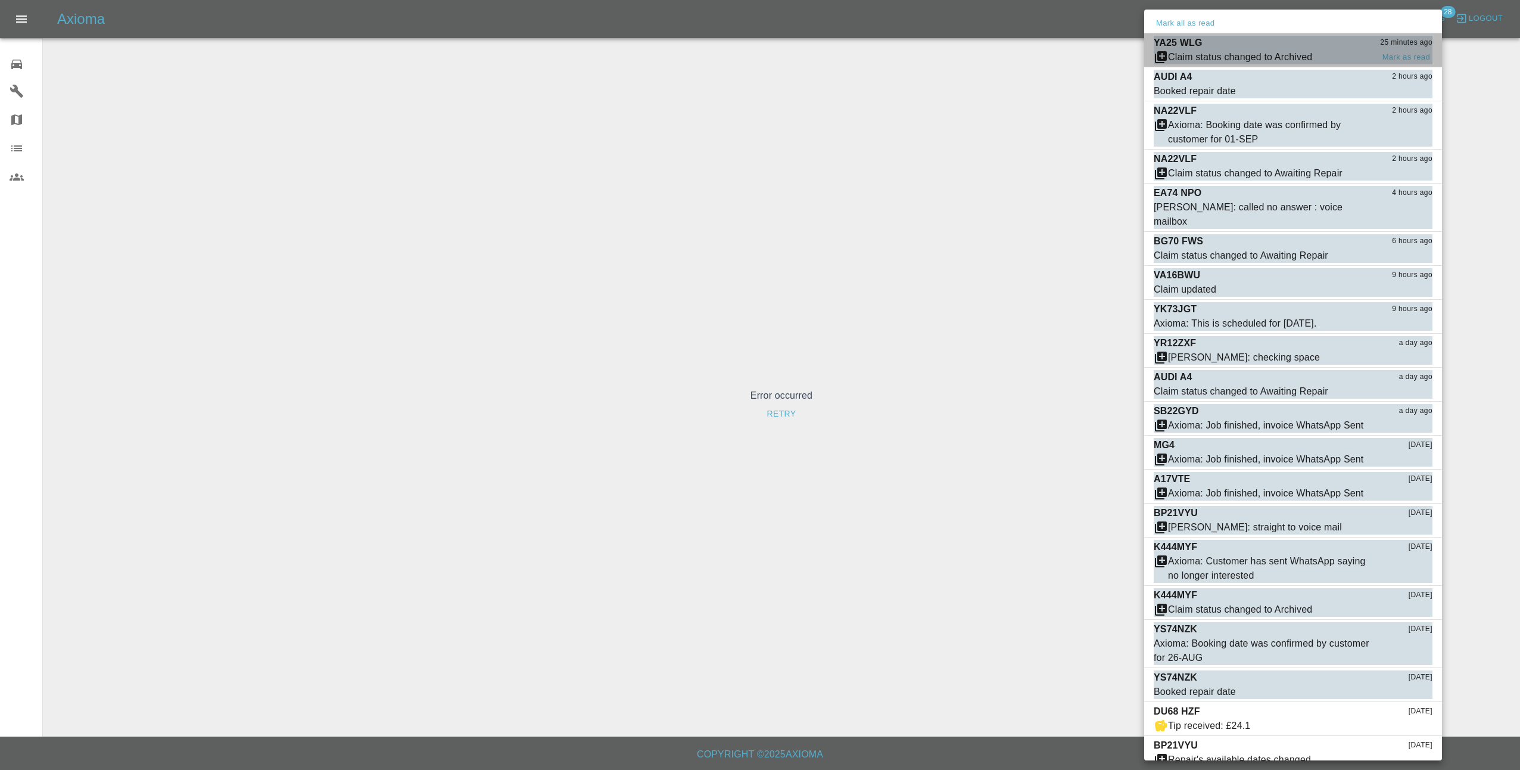
click at [1322, 52] on span "Claim status changed to Archived" at bounding box center [1263, 57] width 219 height 14
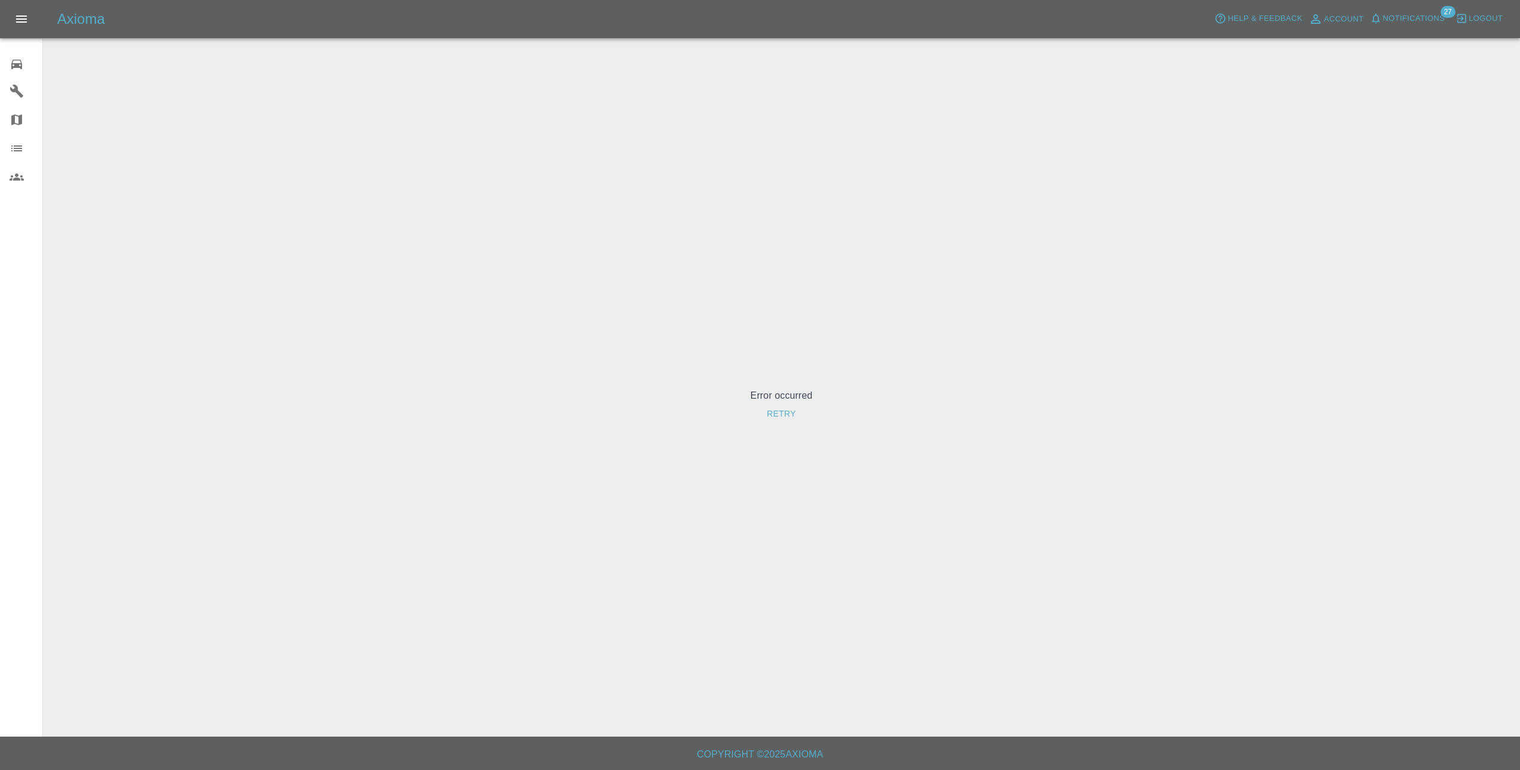
click at [1423, 10] on div "Axioma Help & Feedback Account Notifications 27 Logout" at bounding box center [760, 19] width 1520 height 38
click at [1422, 14] on span "Notifications" at bounding box center [1414, 19] width 62 height 14
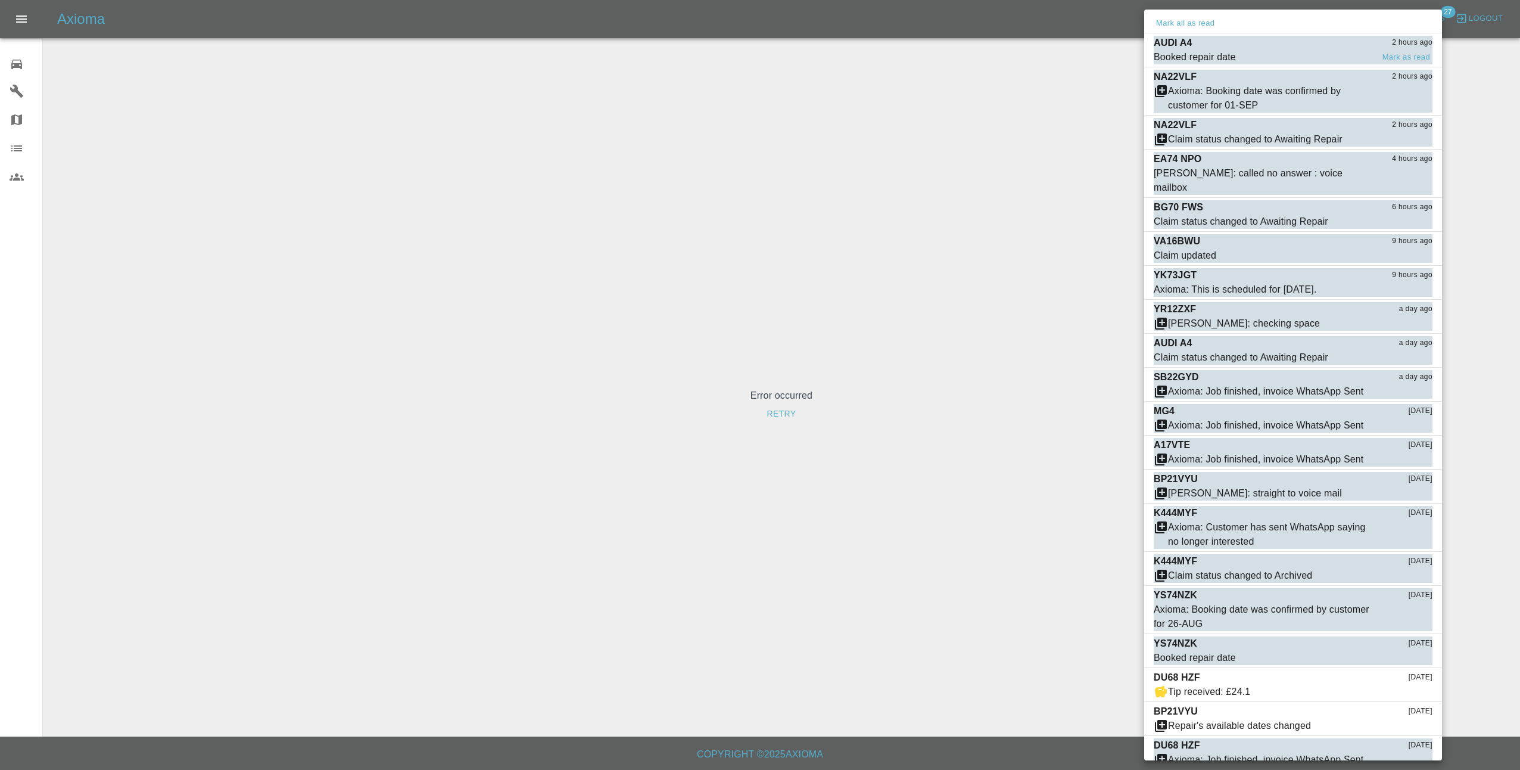
click at [1325, 57] on span "Booked repair date" at bounding box center [1263, 57] width 219 height 14
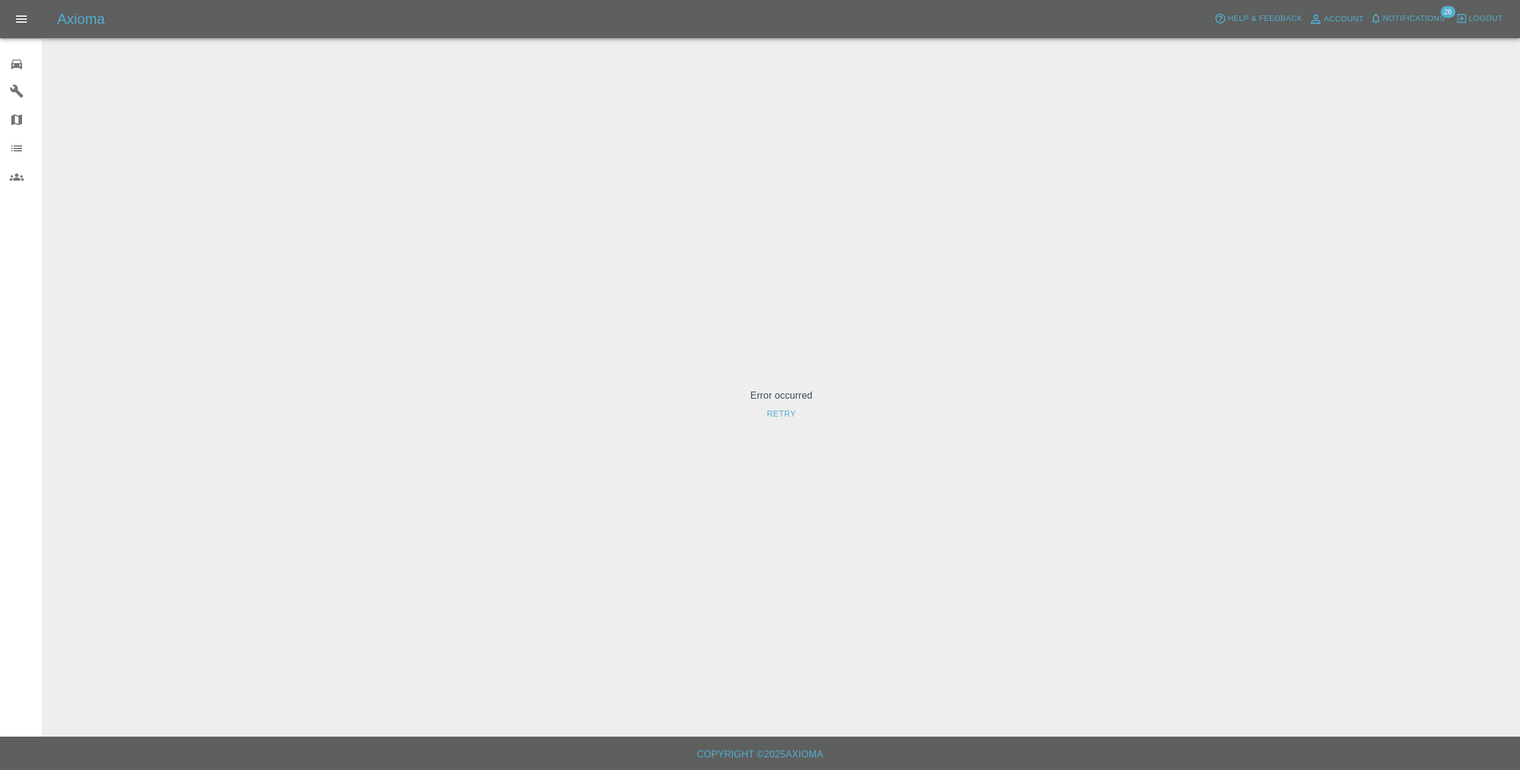
click at [1427, 14] on span "Notifications" at bounding box center [1414, 19] width 62 height 14
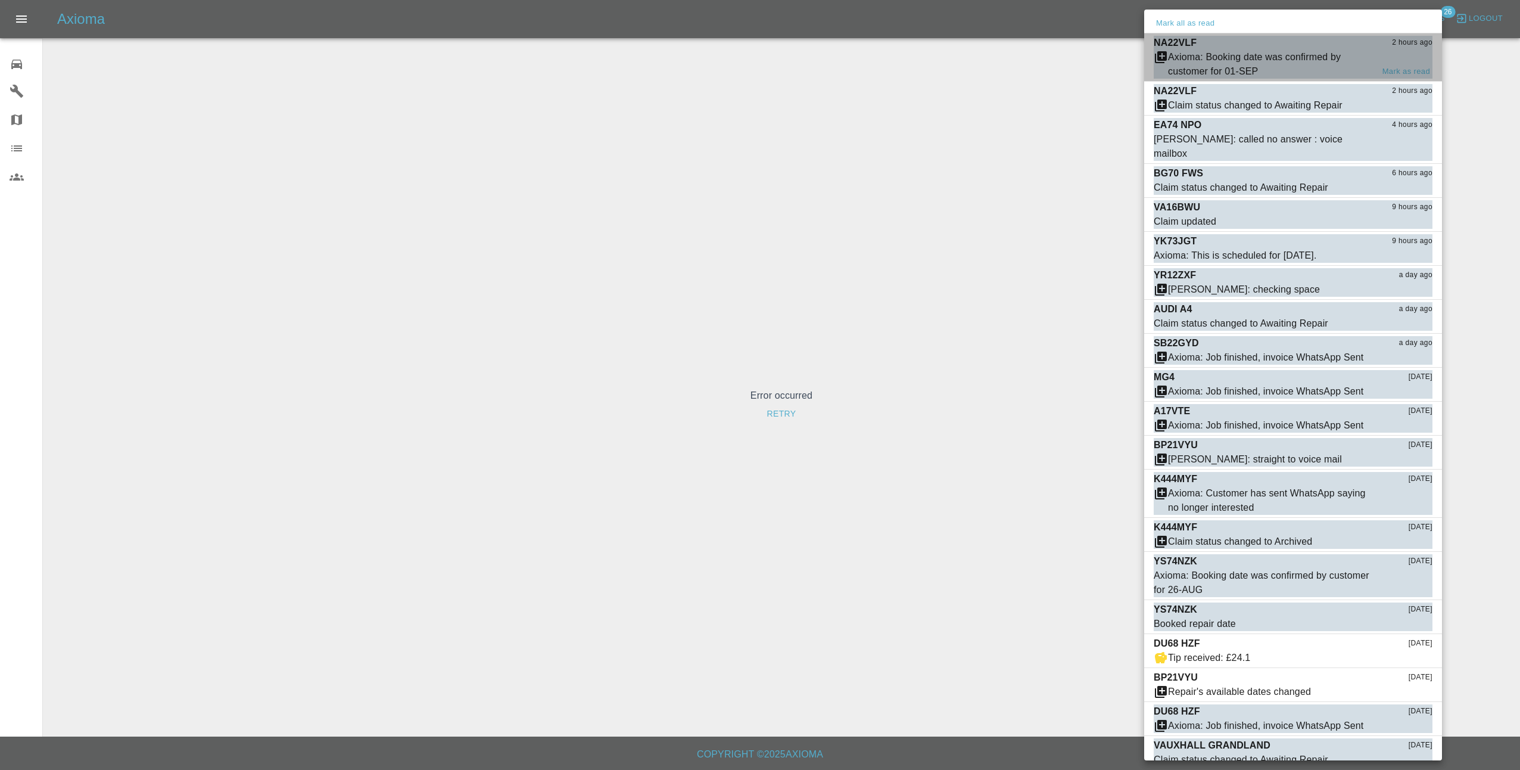
click at [1296, 61] on div "Axioma: Booking date was confirmed by customer for 01-SEP" at bounding box center [1270, 64] width 205 height 29
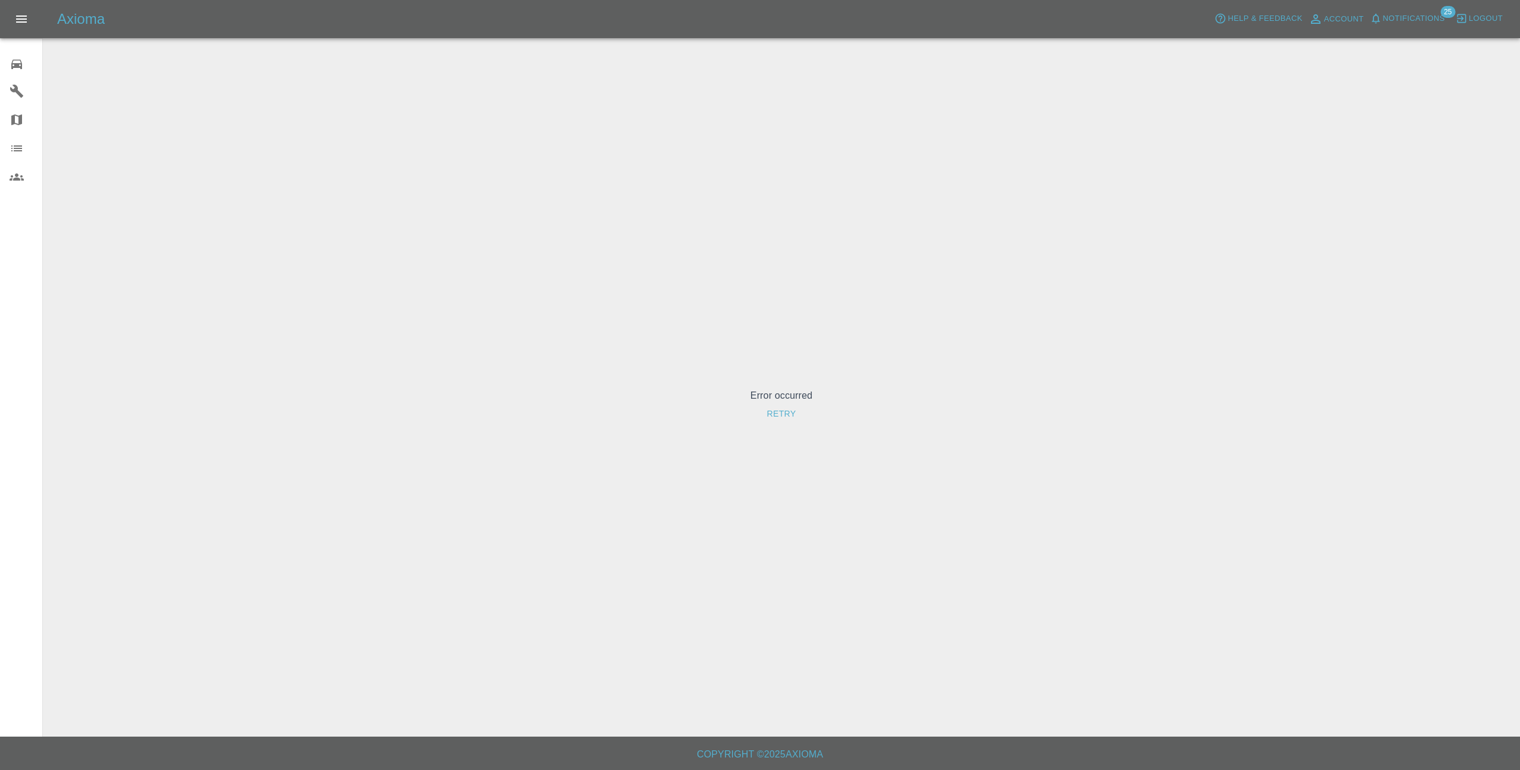
click at [774, 412] on button "Retry" at bounding box center [781, 414] width 39 height 22
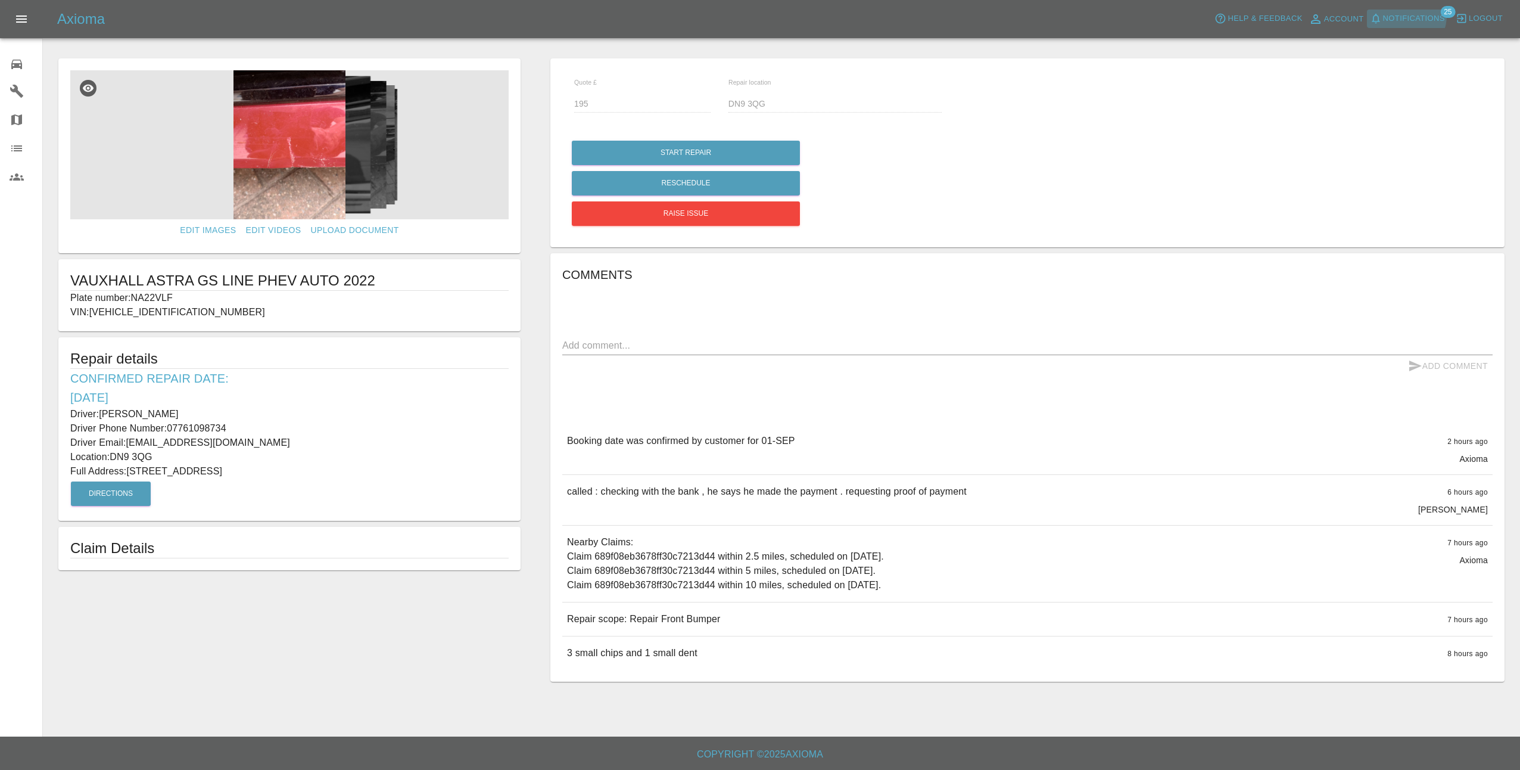
click at [1409, 15] on span "Notifications" at bounding box center [1414, 19] width 62 height 14
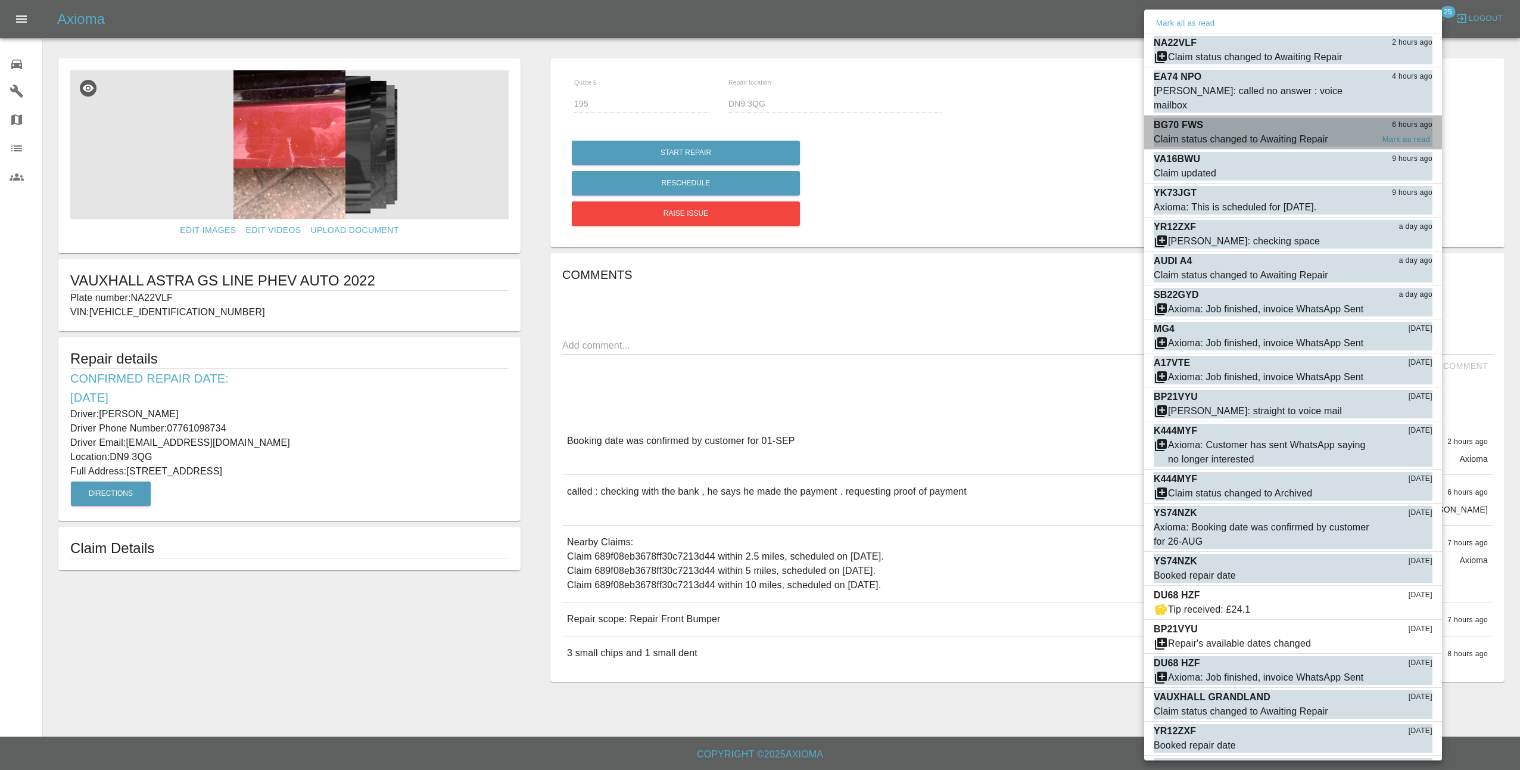
click at [1250, 118] on div "BG70 FWS 6 hours ago" at bounding box center [1293, 125] width 279 height 14
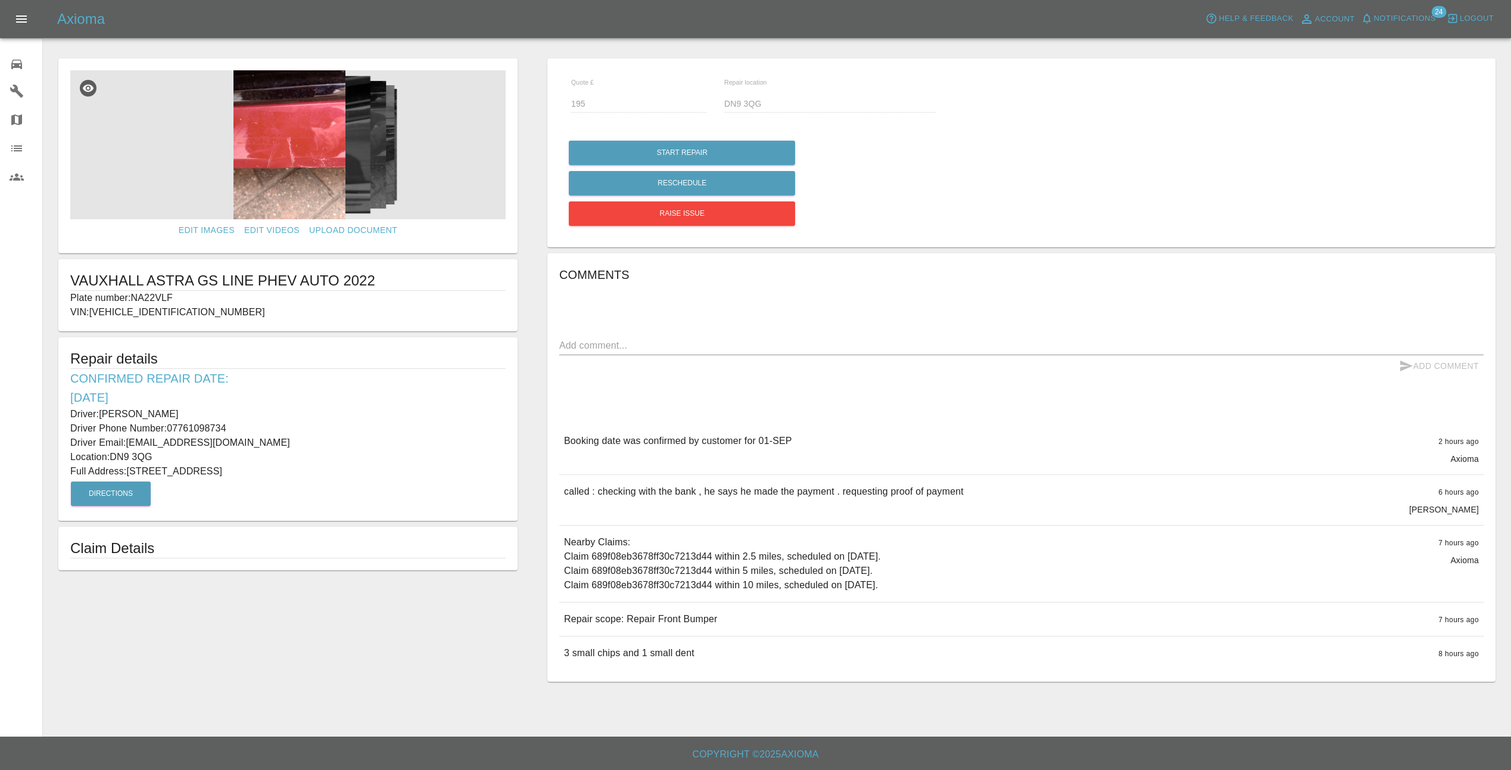
type input "120"
type input "LS8 1RP"
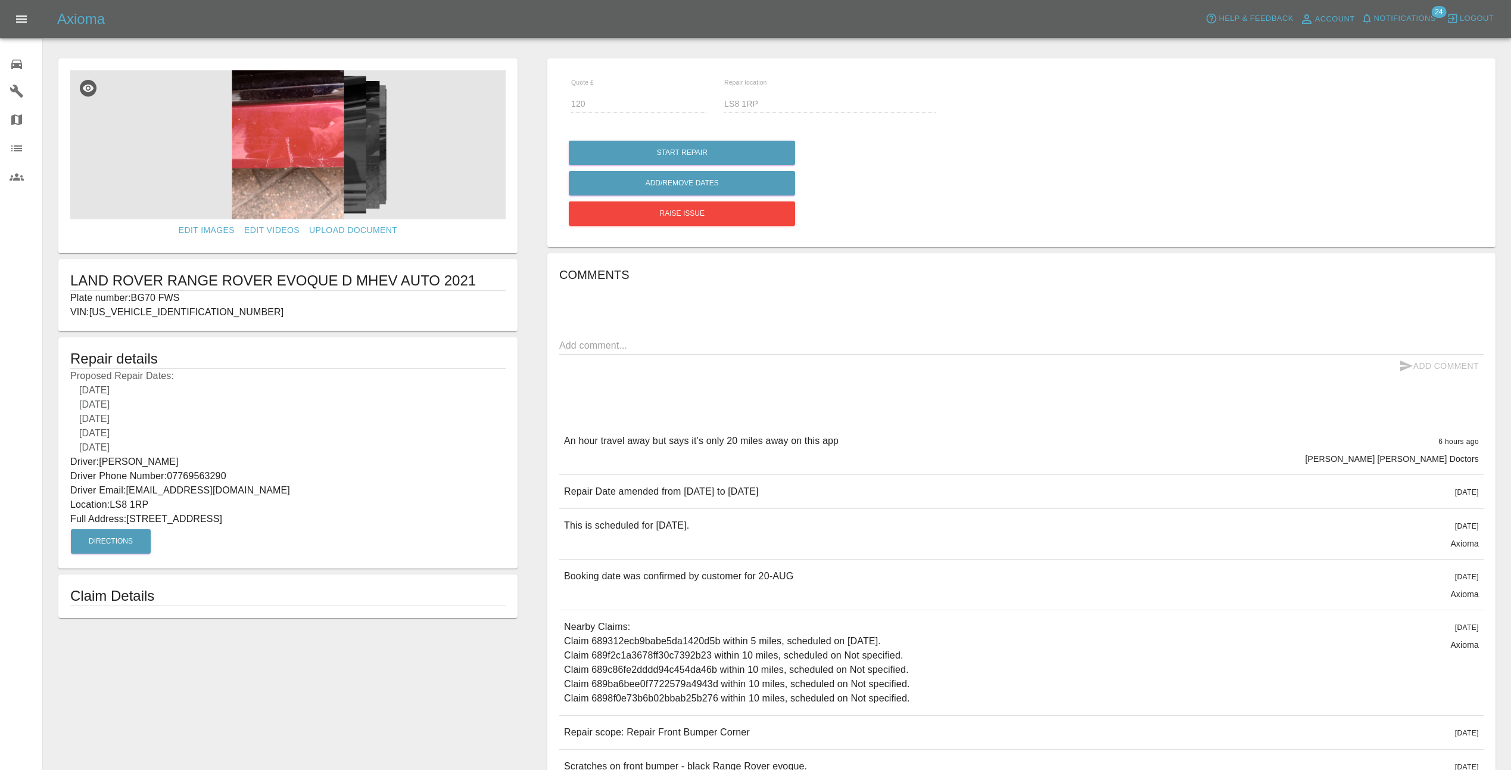
click at [272, 419] on div "[DATE]" at bounding box center [287, 419] width 435 height 14
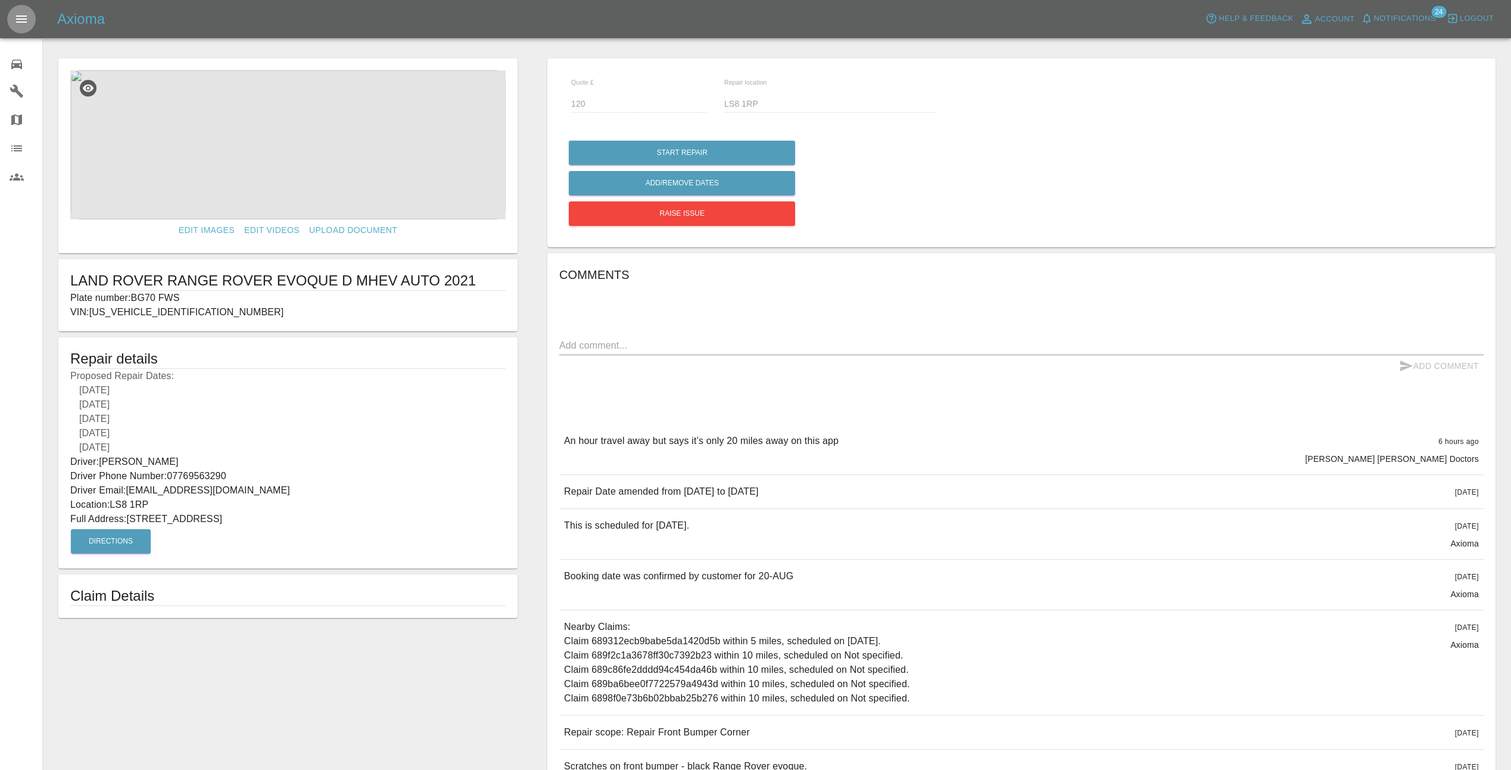
click at [22, 16] on icon "Open drawer" at bounding box center [21, 18] width 11 height 7
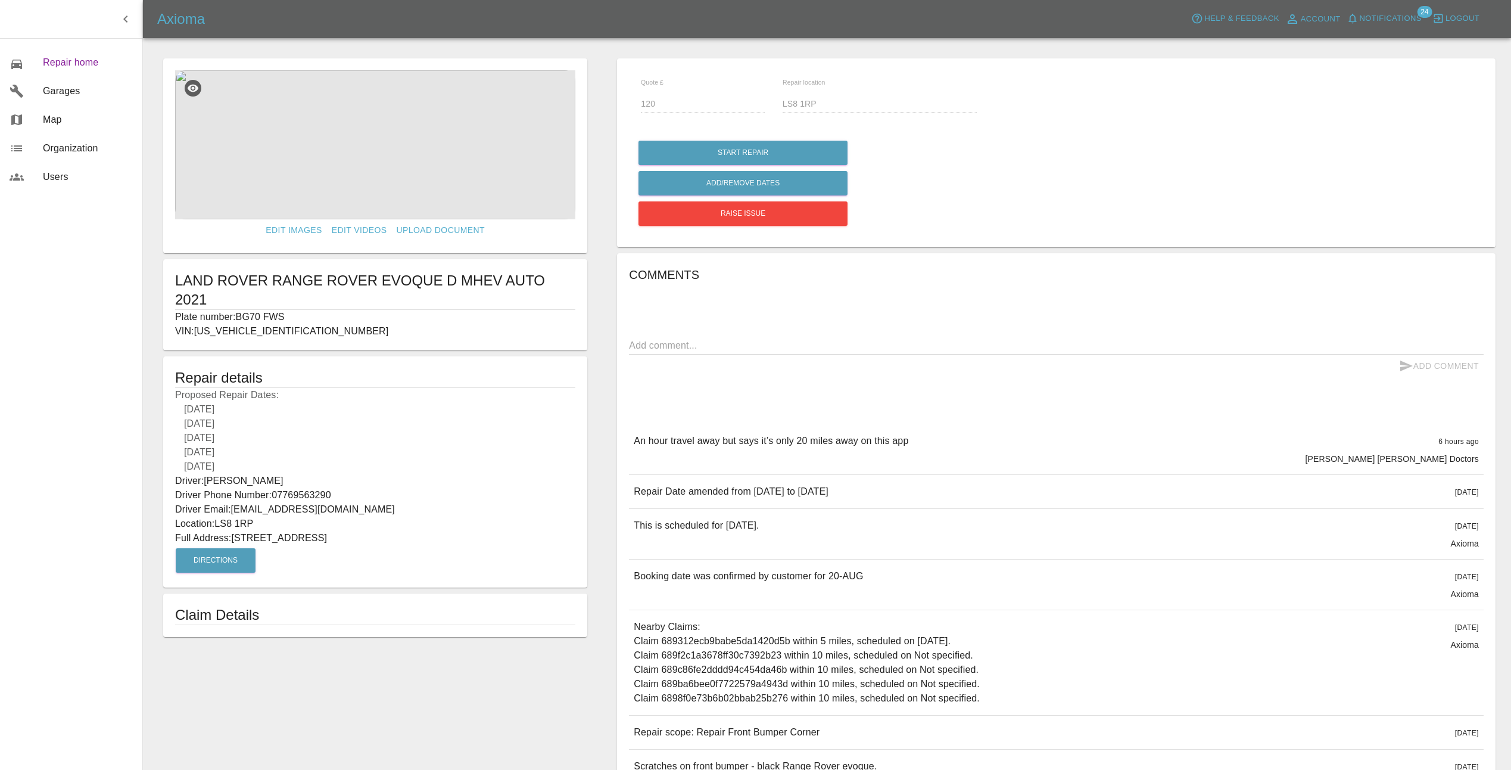
click at [79, 60] on span "Repair home" at bounding box center [88, 62] width 90 height 14
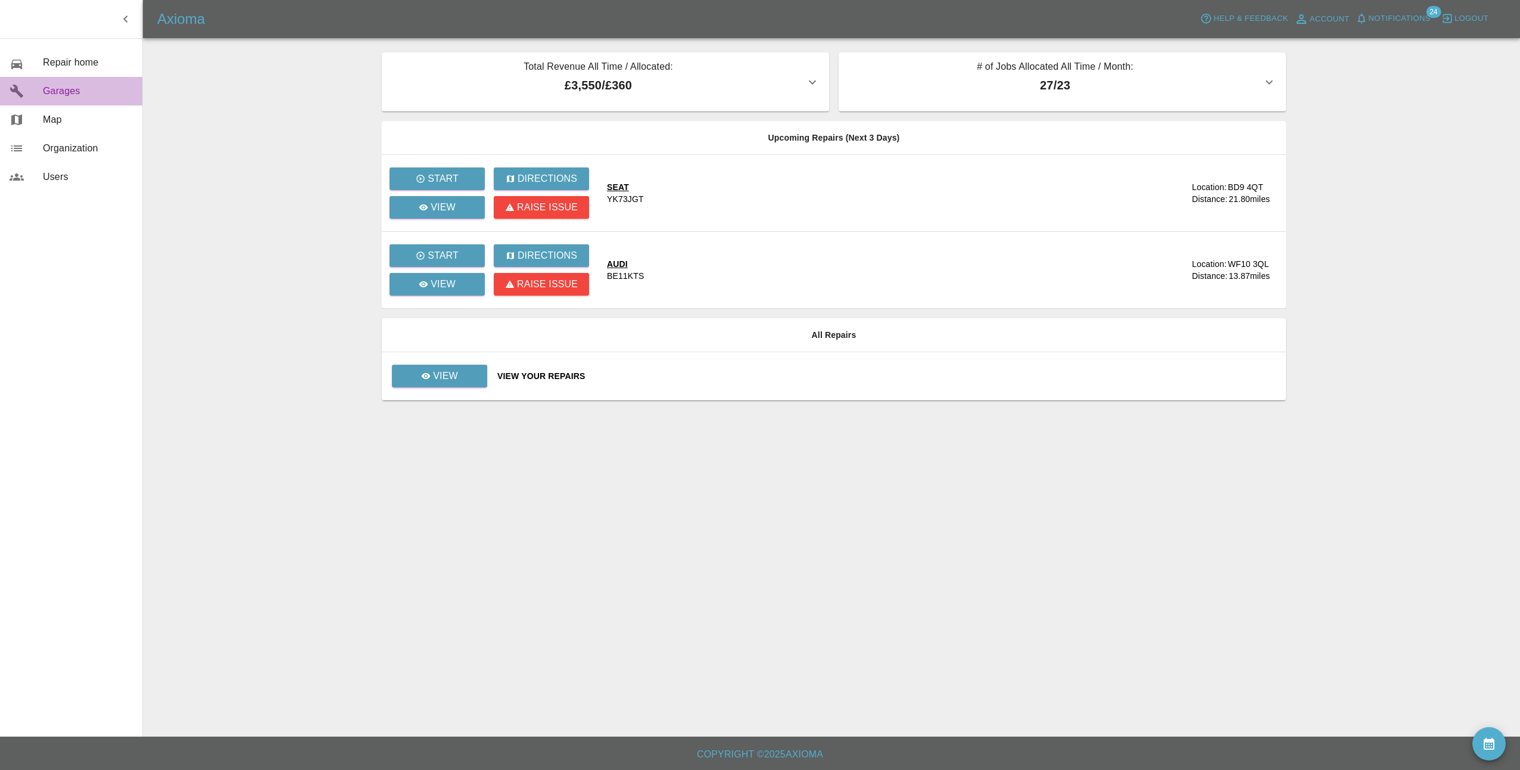
click at [72, 91] on span "Garages" at bounding box center [88, 91] width 90 height 14
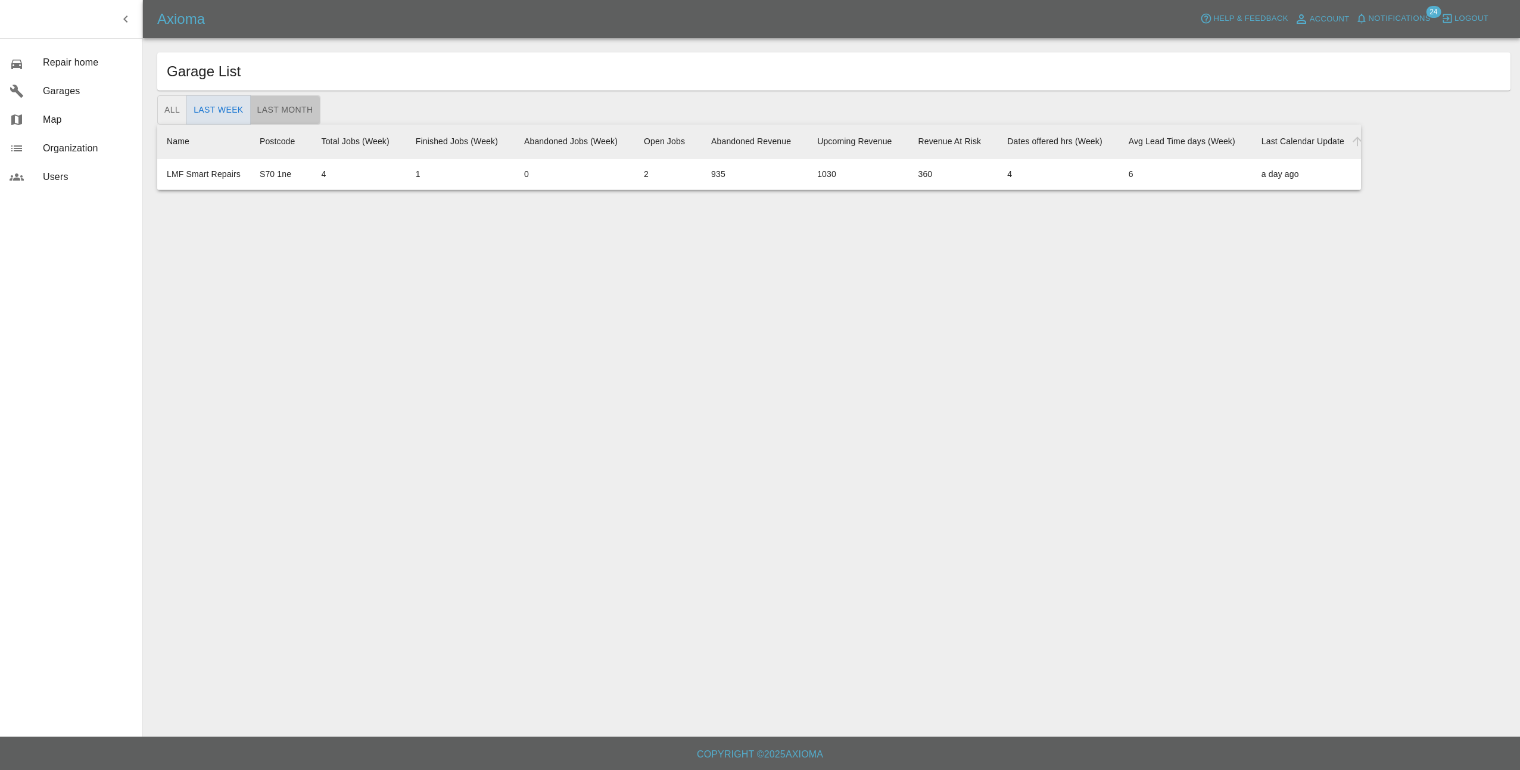
click at [292, 111] on button "Last Month" at bounding box center [285, 109] width 70 height 29
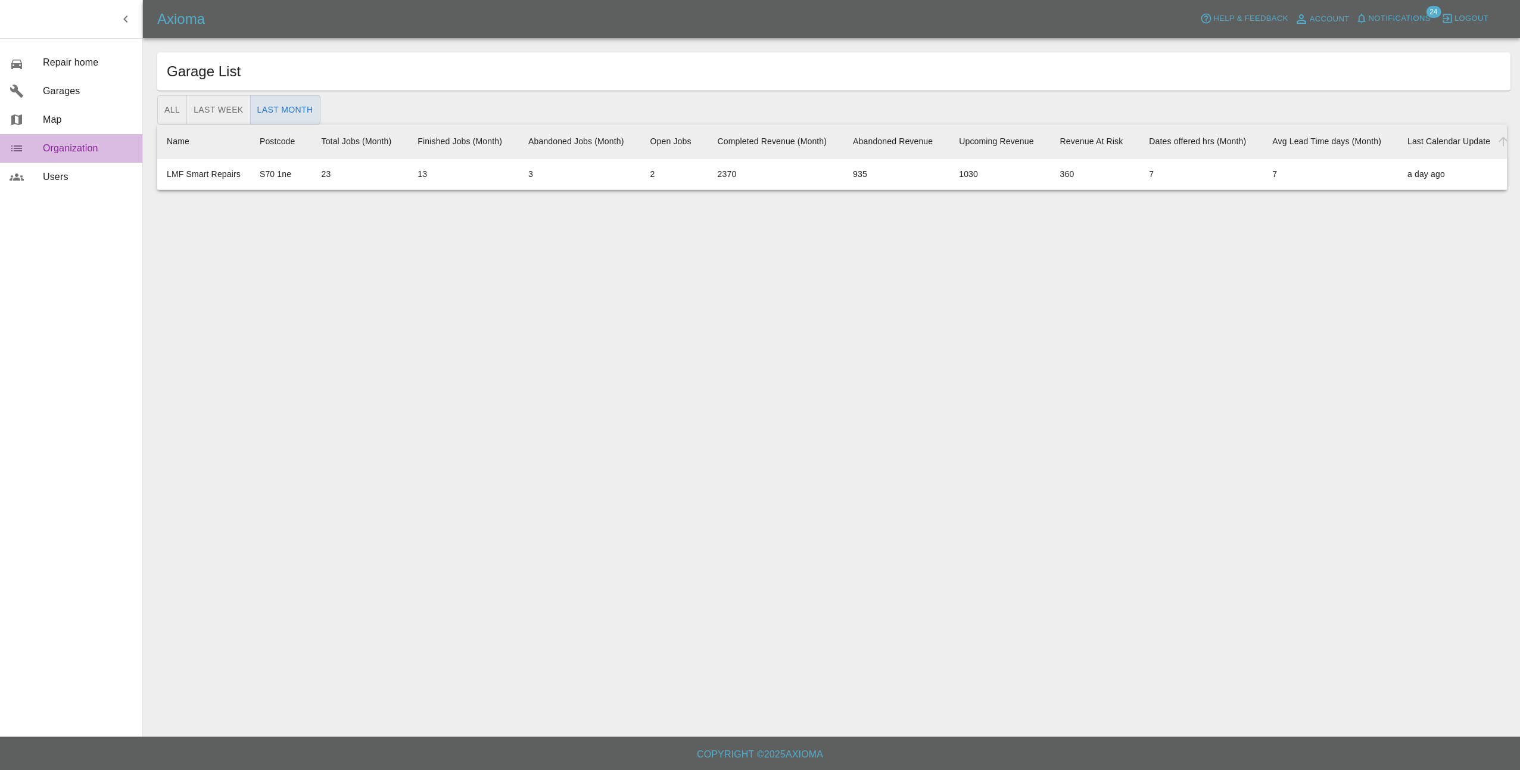
click at [74, 145] on span "Organization" at bounding box center [88, 148] width 90 height 14
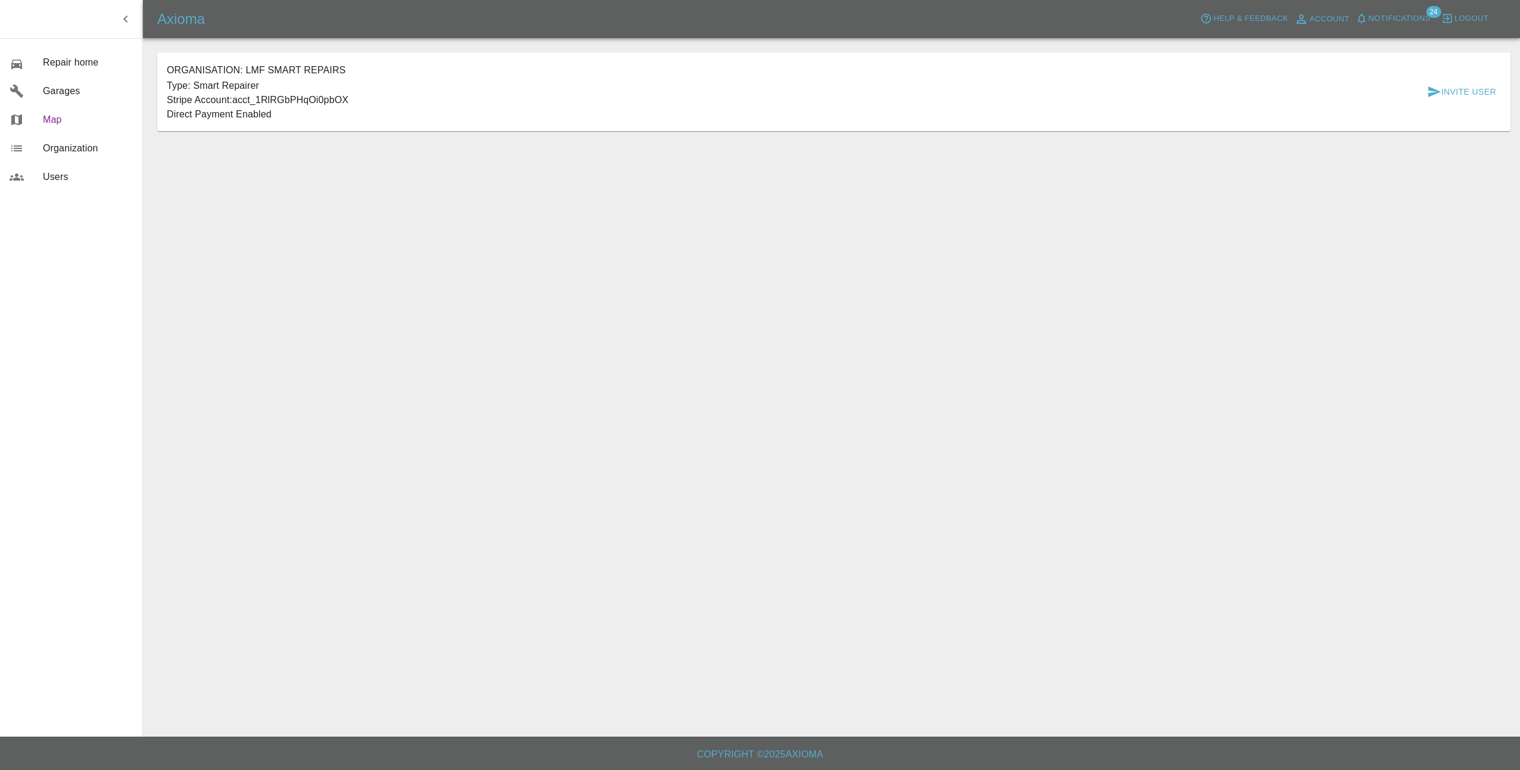
click at [66, 111] on link "Map" at bounding box center [71, 119] width 142 height 29
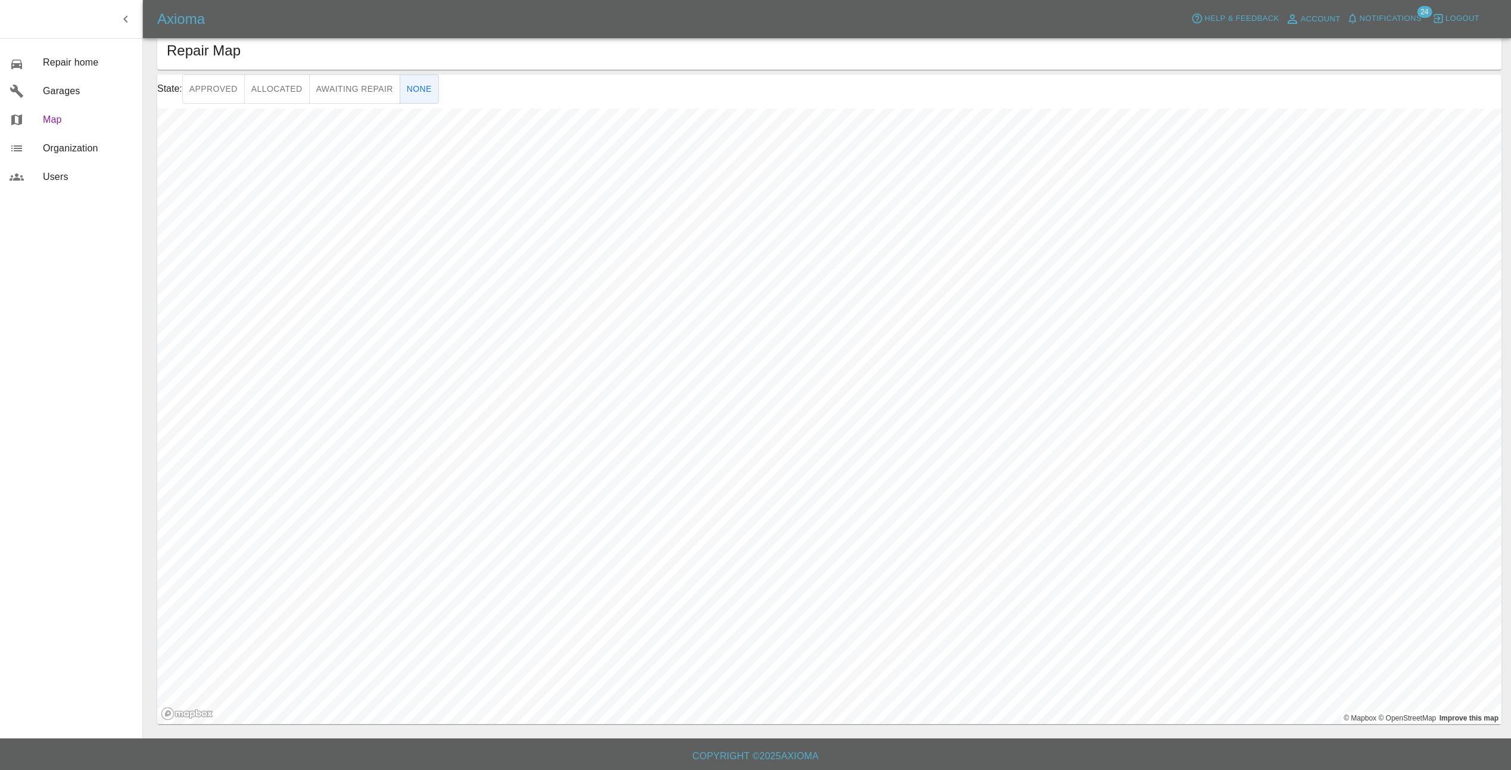
scroll to position [23, 0]
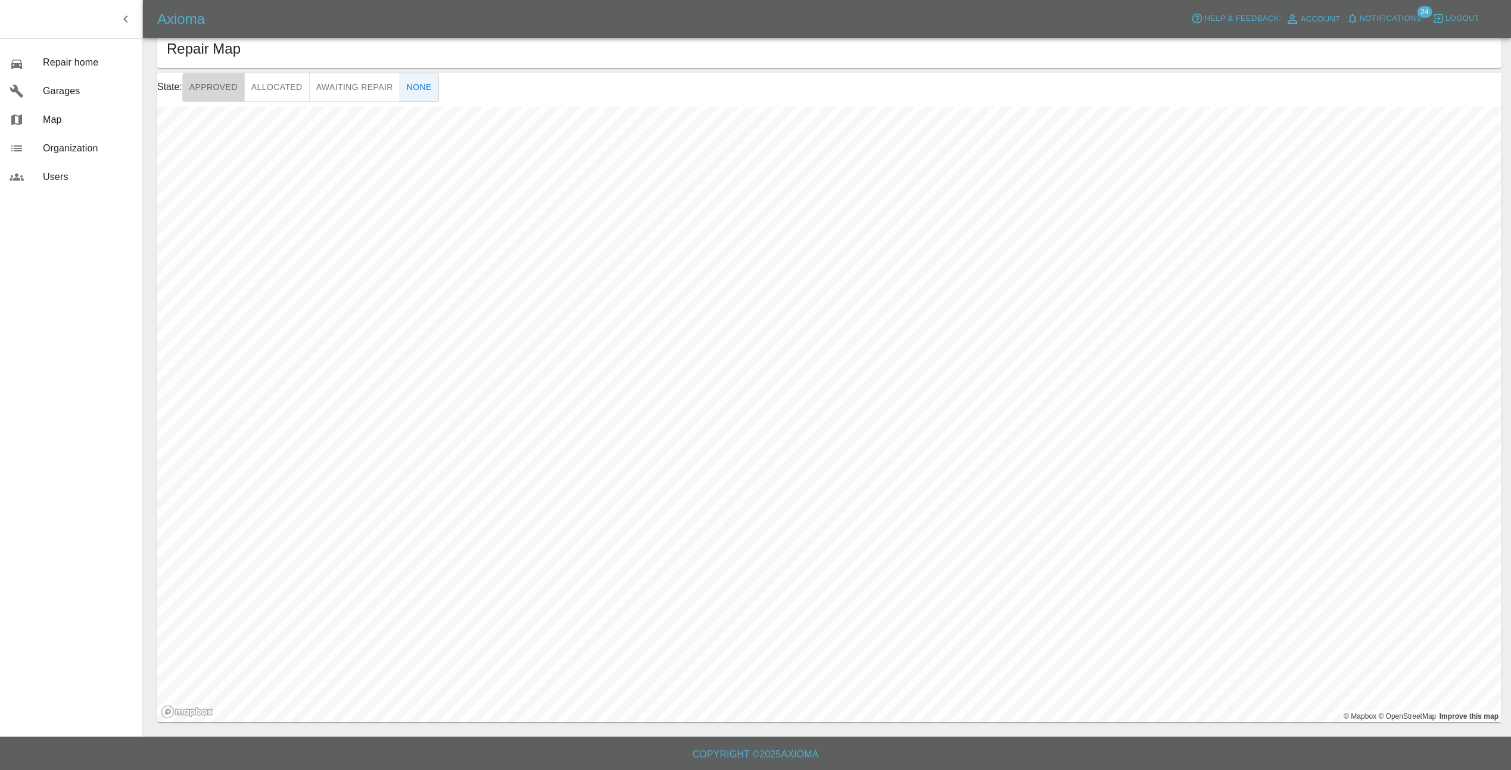
click at [219, 89] on button "Approved" at bounding box center [213, 87] width 63 height 29
click at [270, 85] on button "Allocated" at bounding box center [277, 87] width 66 height 29
click at [336, 86] on button "Awaiting Repair" at bounding box center [354, 87] width 91 height 29
click at [402, 80] on button "None" at bounding box center [419, 87] width 39 height 29
click at [360, 95] on button "Awaiting Repair" at bounding box center [354, 87] width 91 height 29
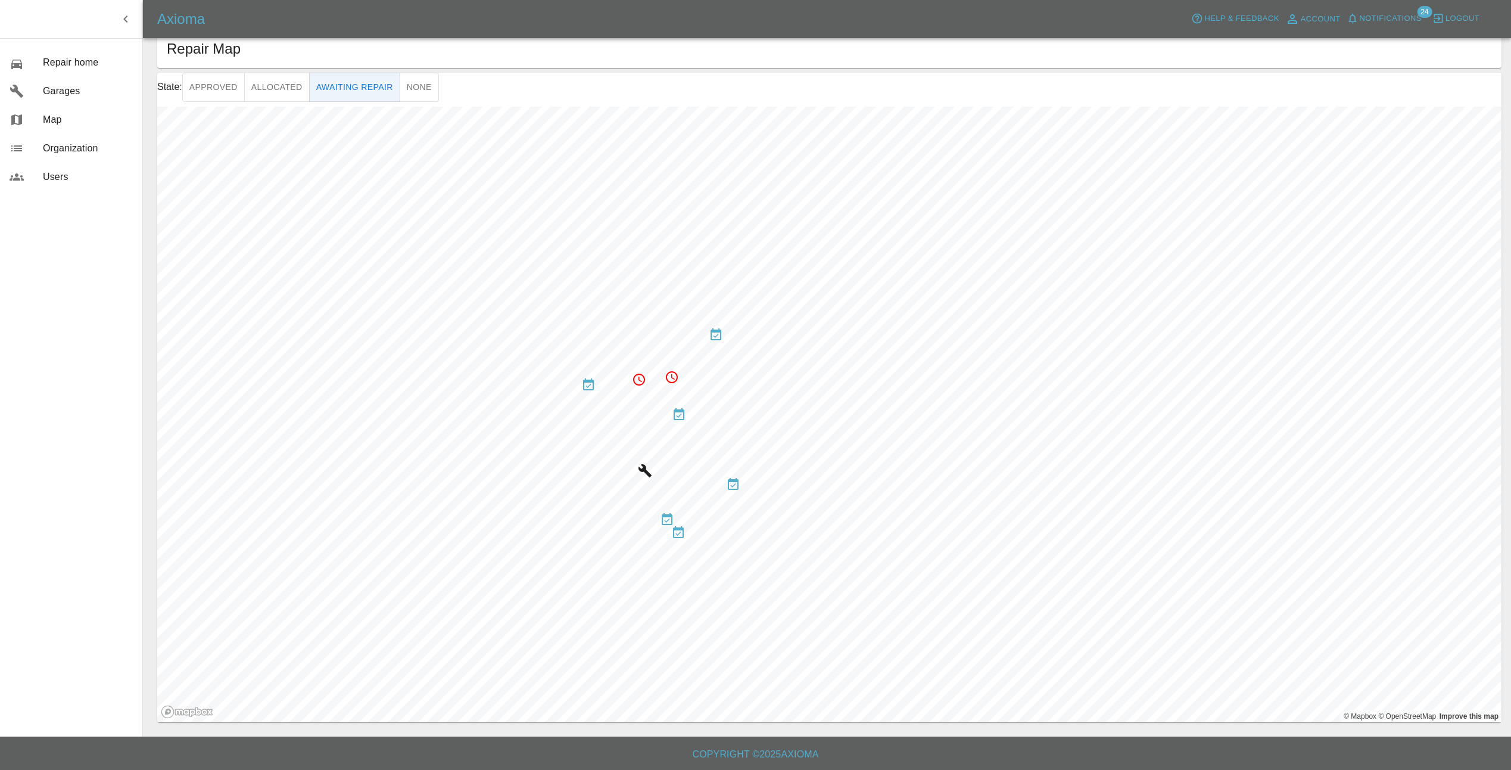
click at [267, 84] on button "Allocated" at bounding box center [277, 87] width 66 height 29
click at [320, 80] on button "Awaiting Repair" at bounding box center [354, 87] width 91 height 29
click at [1405, 15] on span "Notifications" at bounding box center [1391, 19] width 62 height 14
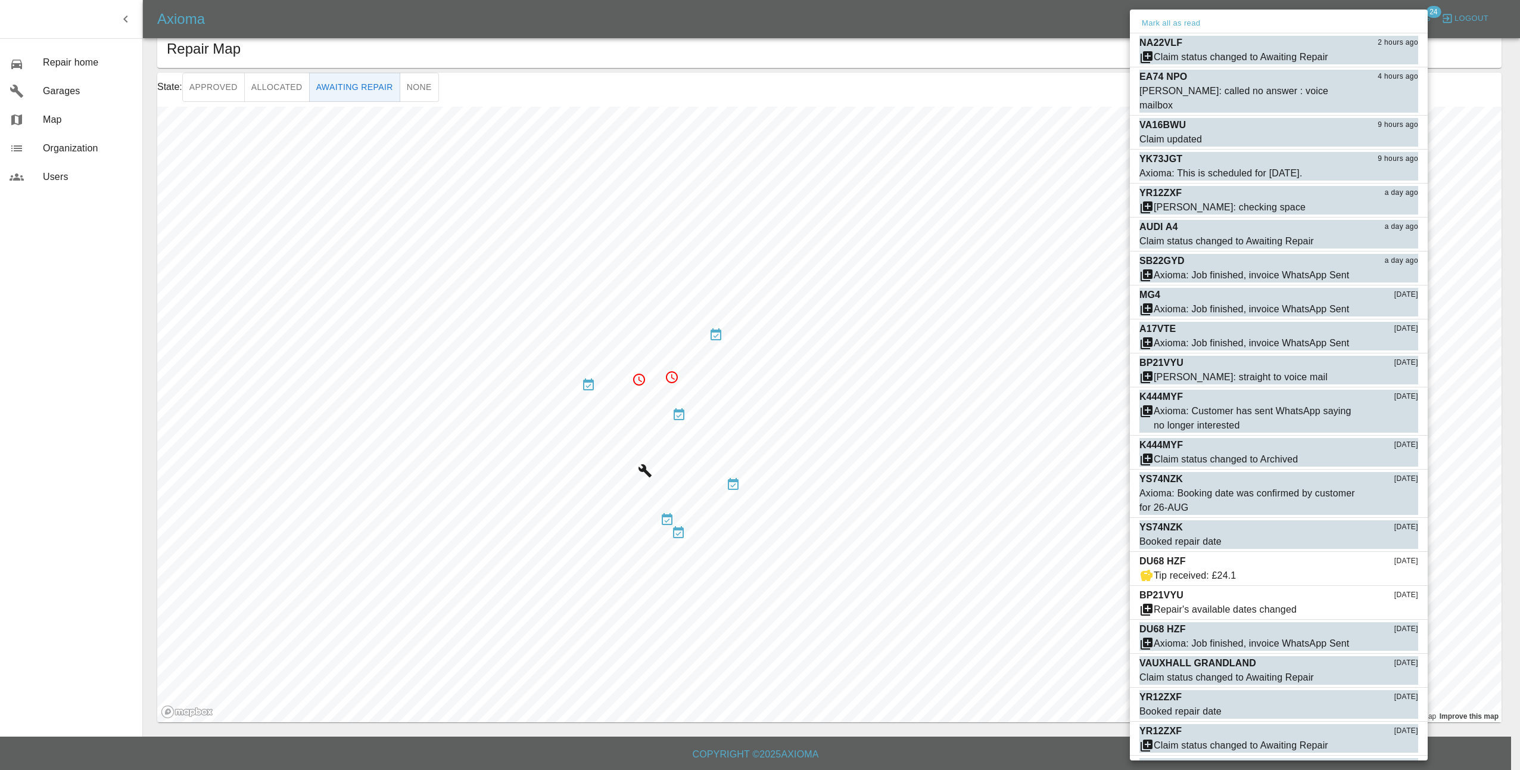
click at [1070, 54] on div at bounding box center [760, 385] width 1520 height 770
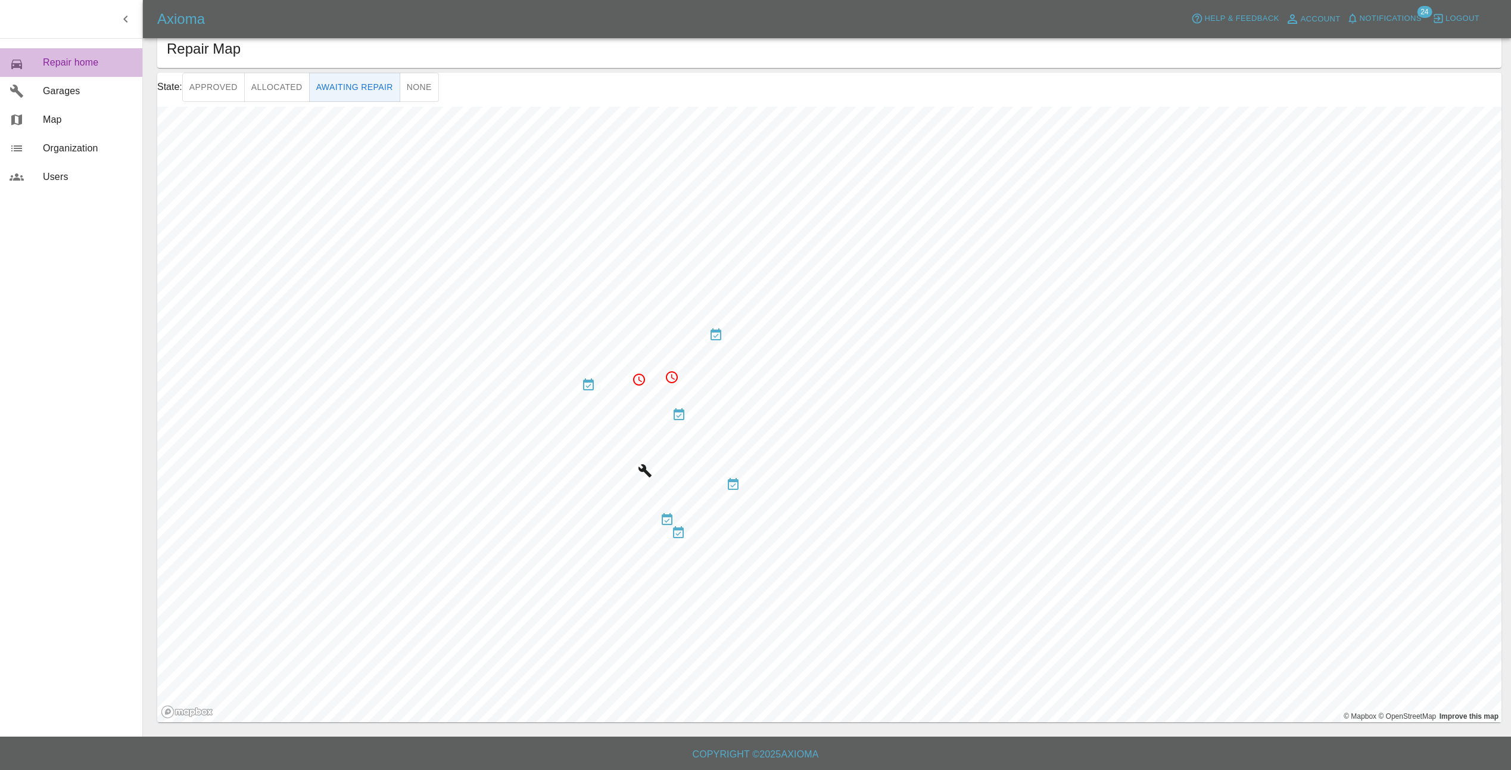
click at [82, 64] on span "Repair home" at bounding box center [88, 62] width 90 height 14
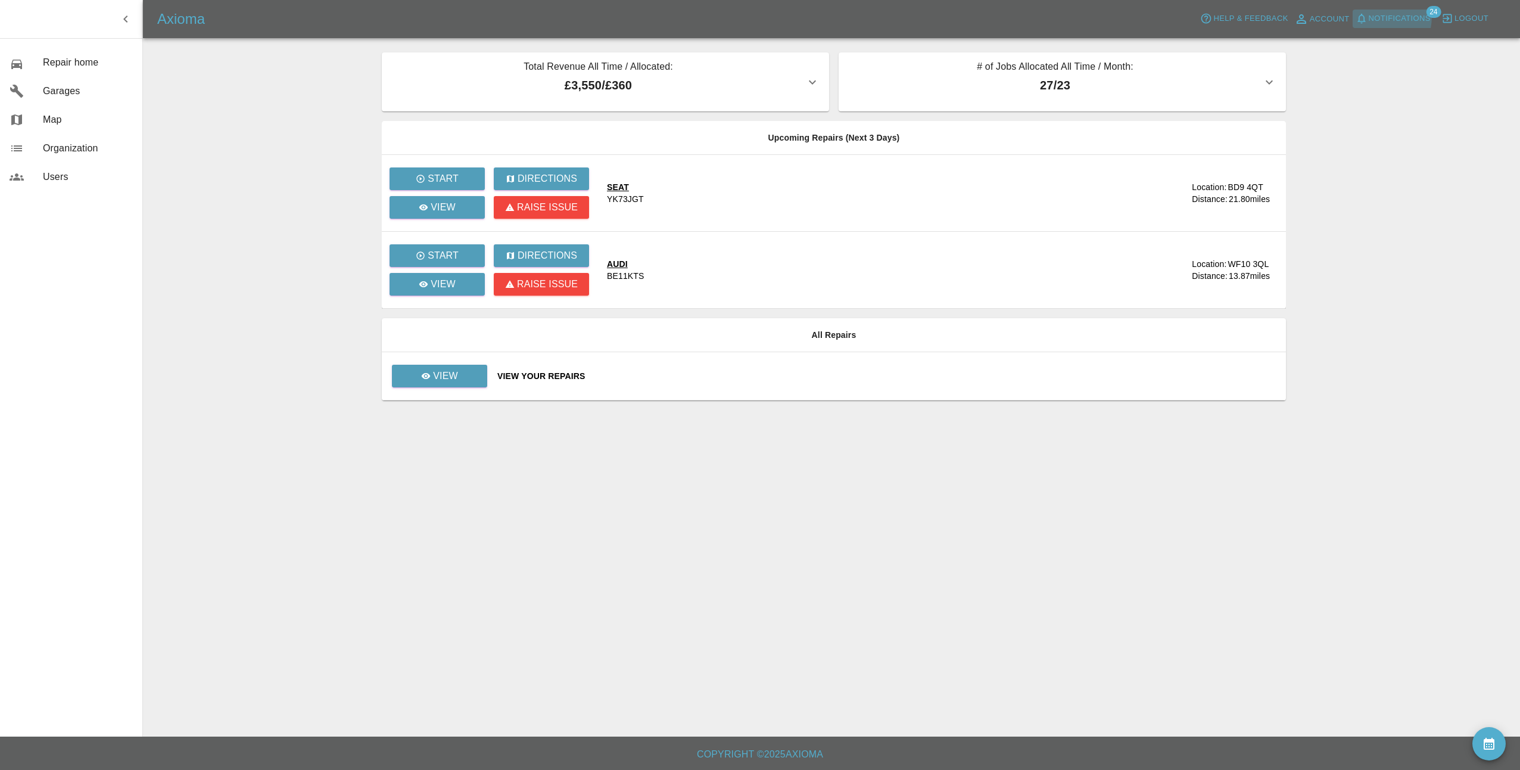
click at [1383, 17] on span "Notifications" at bounding box center [1400, 19] width 62 height 14
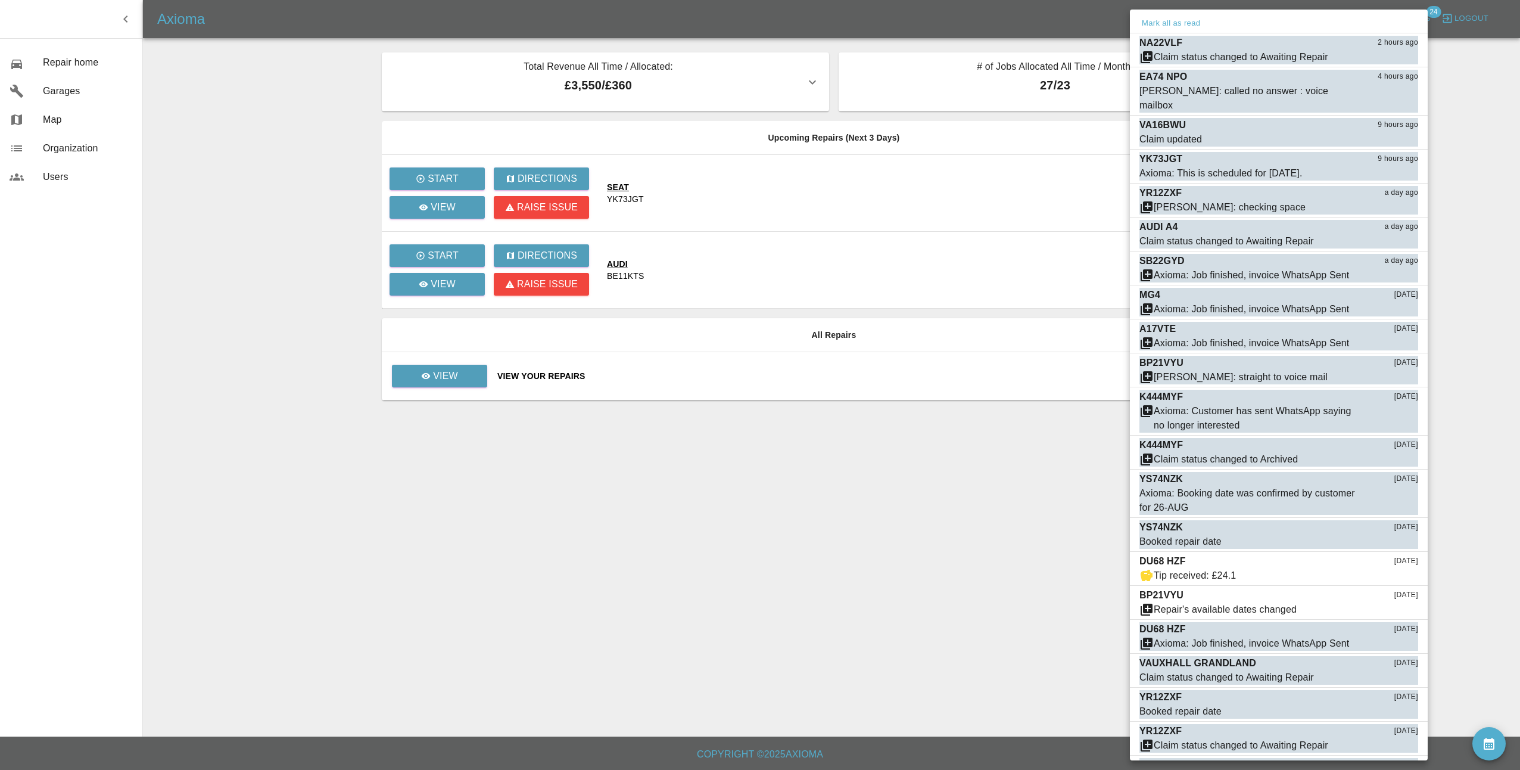
click at [996, 201] on div at bounding box center [760, 385] width 1520 height 770
